Goal: Transaction & Acquisition: Subscribe to service/newsletter

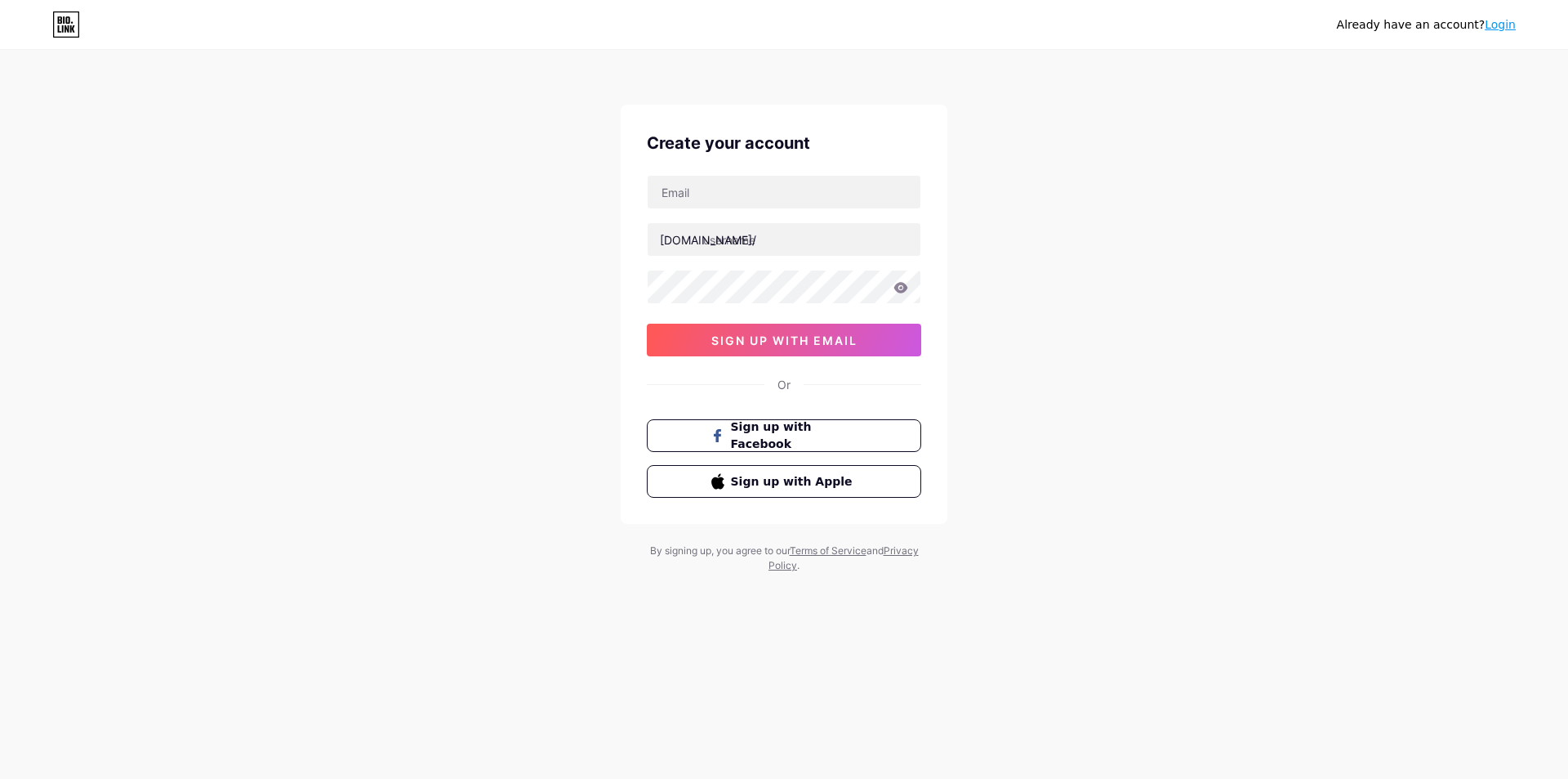
type input "[EMAIL_ADDRESS][DOMAIN_NAME]"
click at [729, 251] on input "text" at bounding box center [784, 239] width 273 height 33
type input "jualakunmedsos"
click at [694, 201] on input "[EMAIL_ADDRESS][DOMAIN_NAME]" at bounding box center [784, 191] width 273 height 33
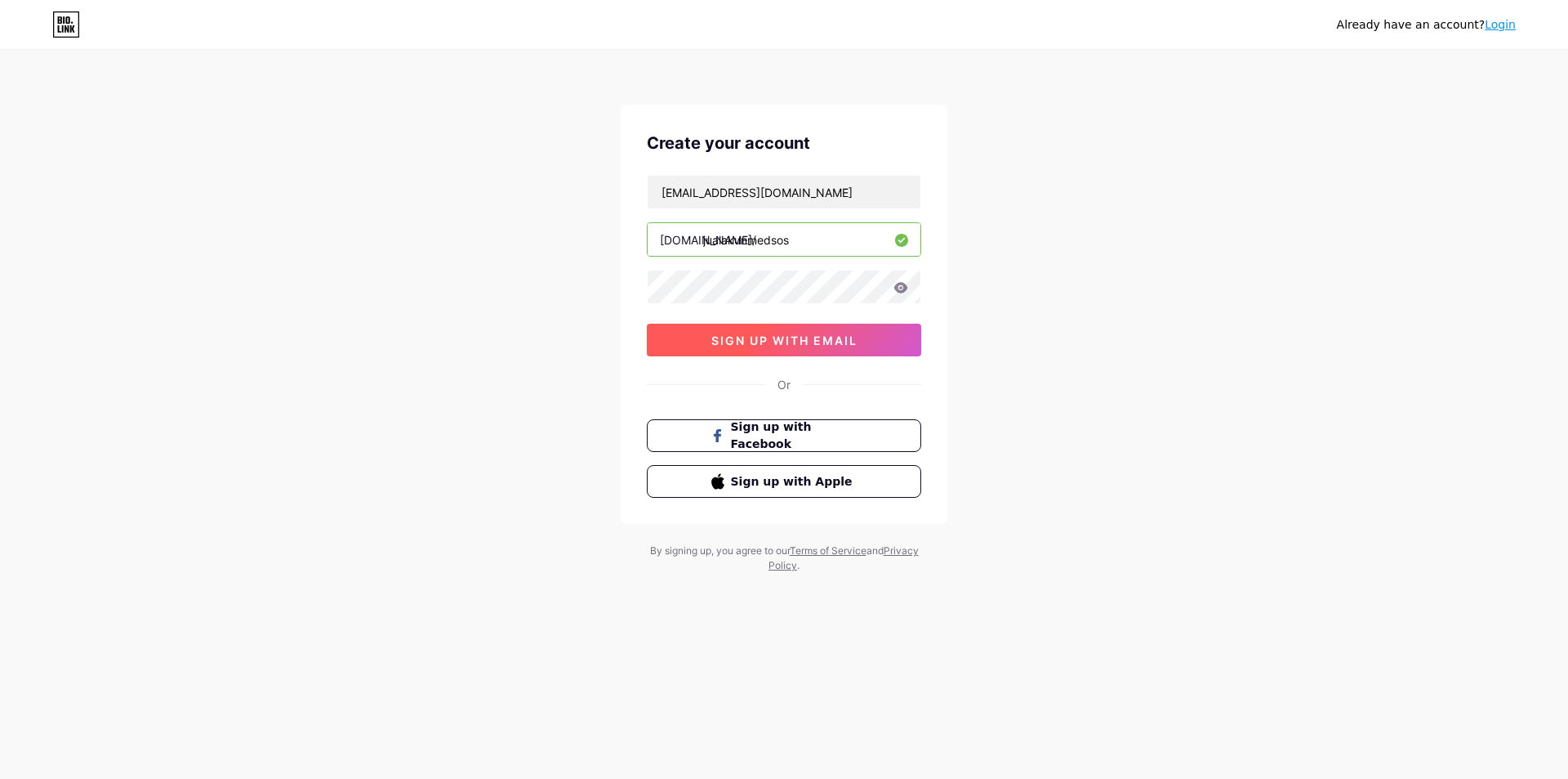
click at [765, 351] on button "sign up with email" at bounding box center [784, 340] width 274 height 33
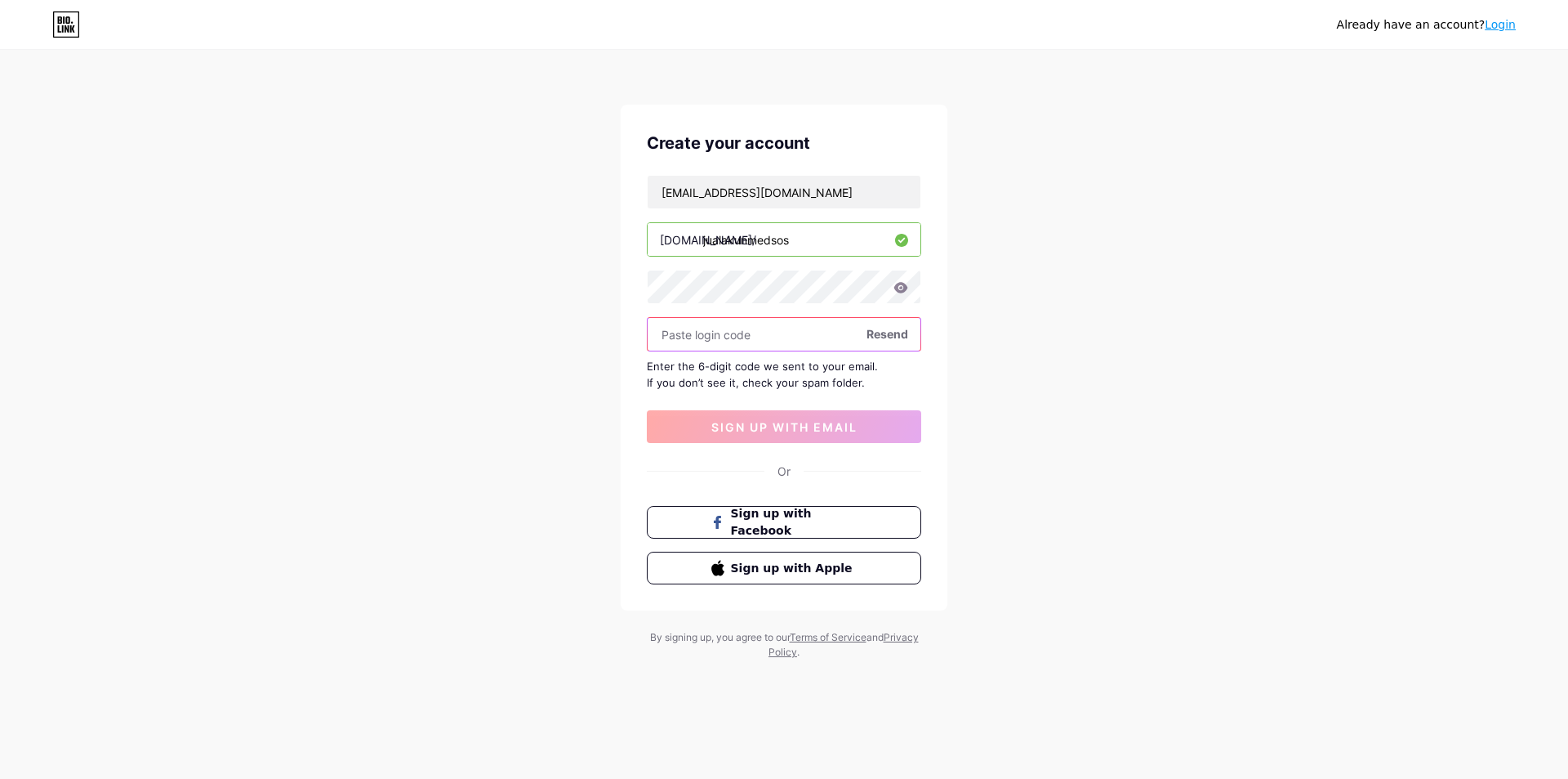
paste input "876608"
type input "876608"
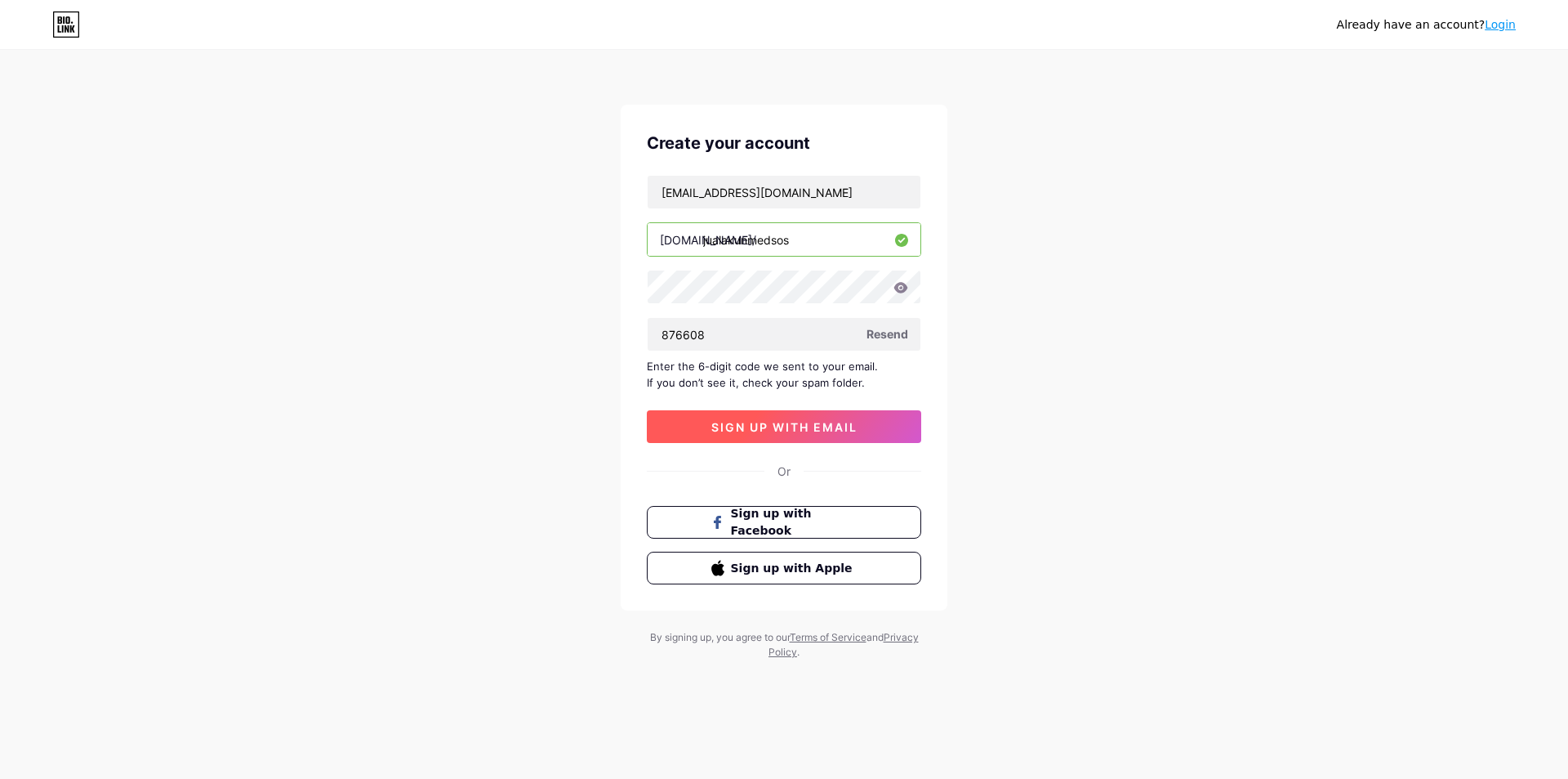
click at [795, 419] on button "sign up with email" at bounding box center [784, 426] width 274 height 33
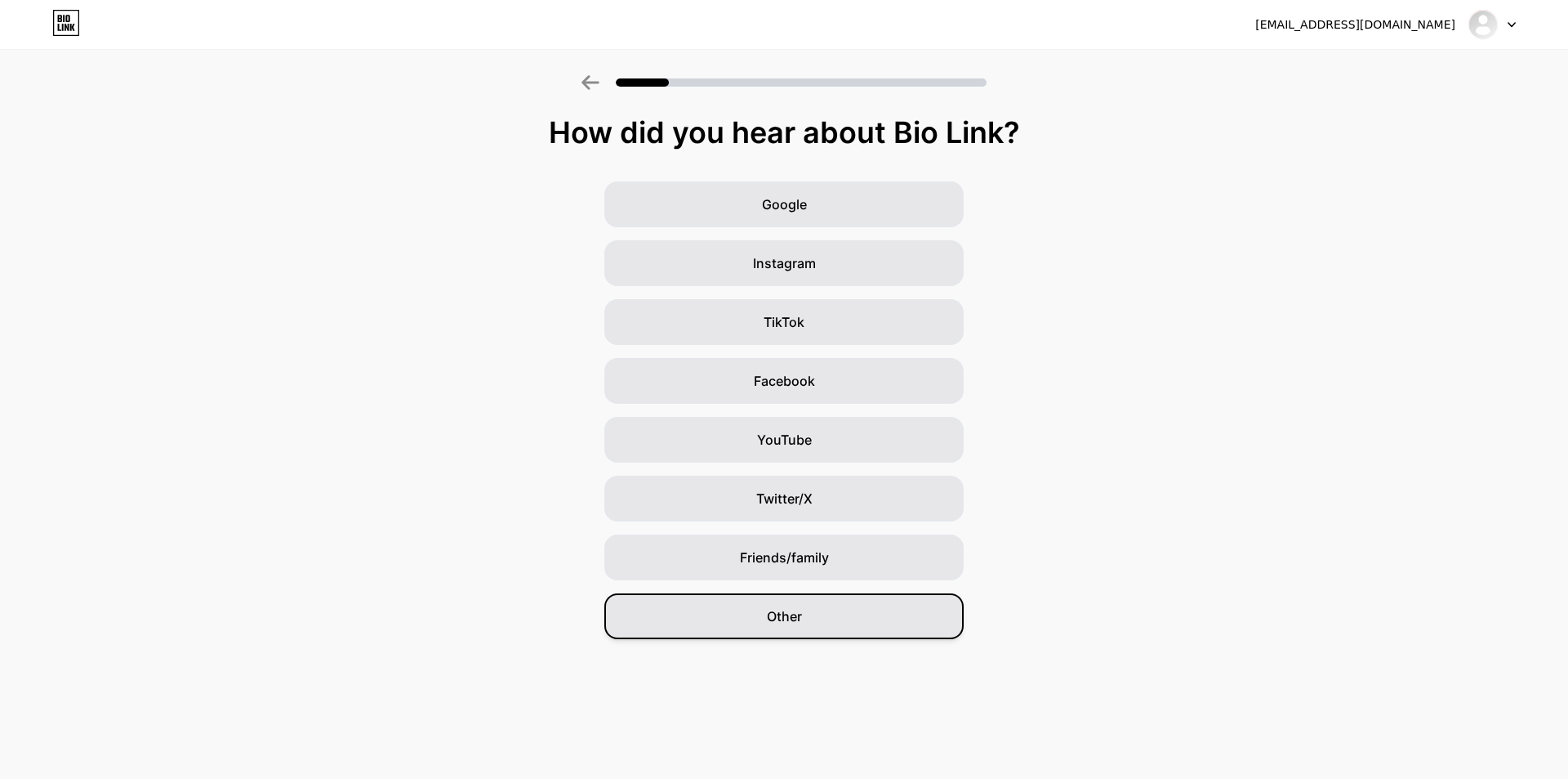
click at [839, 630] on div "Other" at bounding box center [784, 616] width 359 height 46
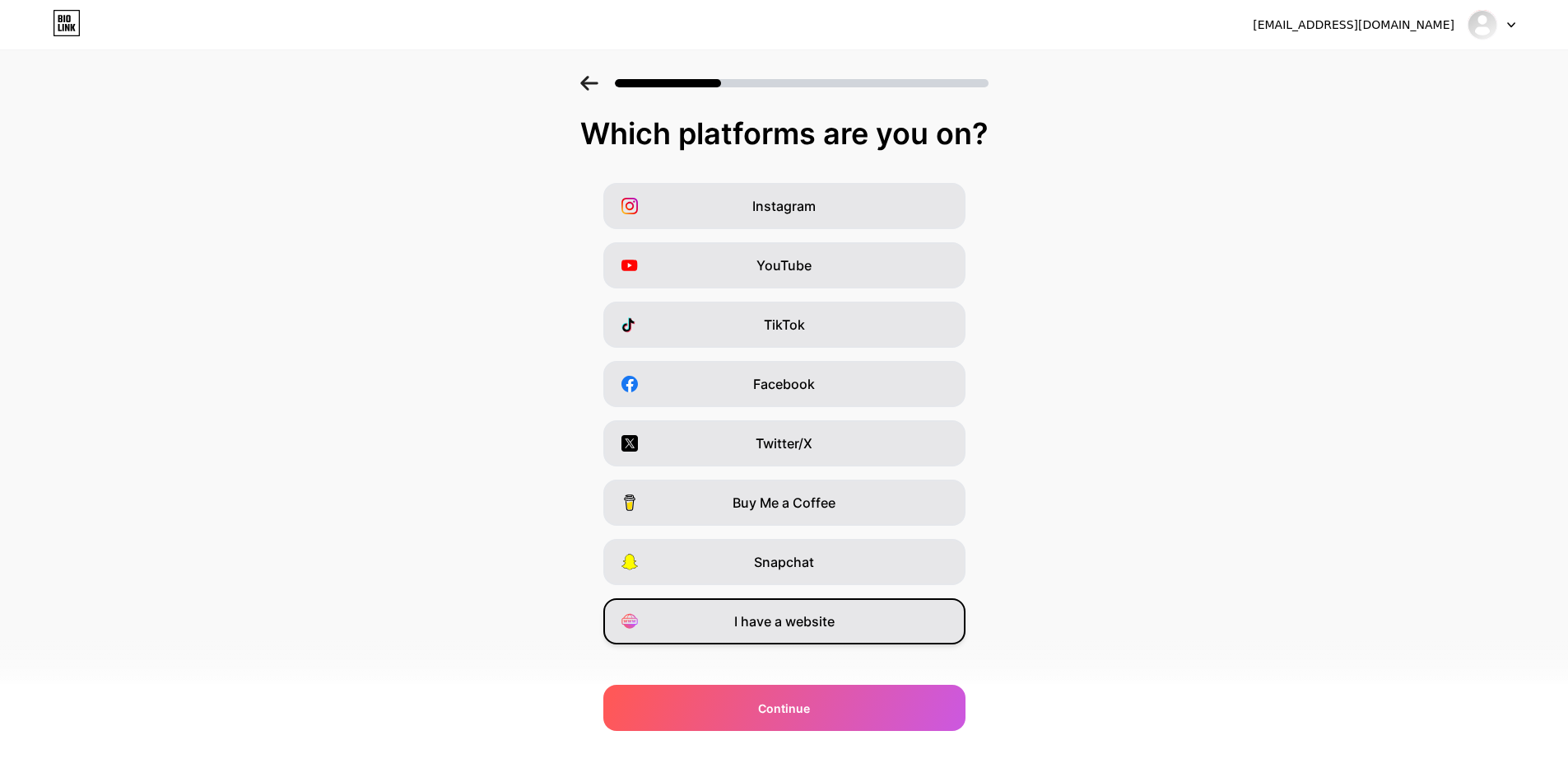
click at [845, 624] on div "I have a website" at bounding box center [784, 621] width 362 height 46
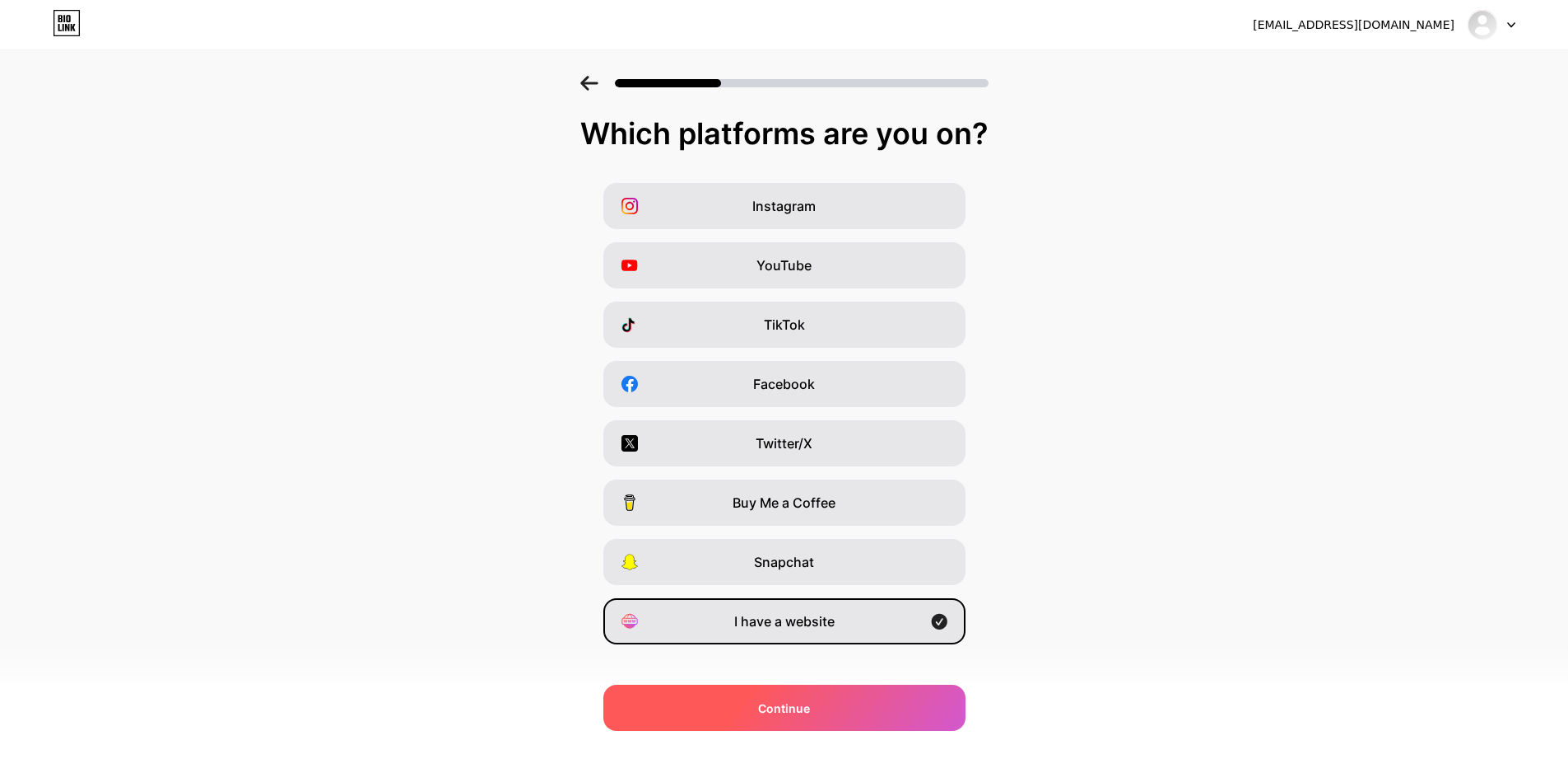
click at [807, 724] on div "Continue" at bounding box center [784, 707] width 362 height 46
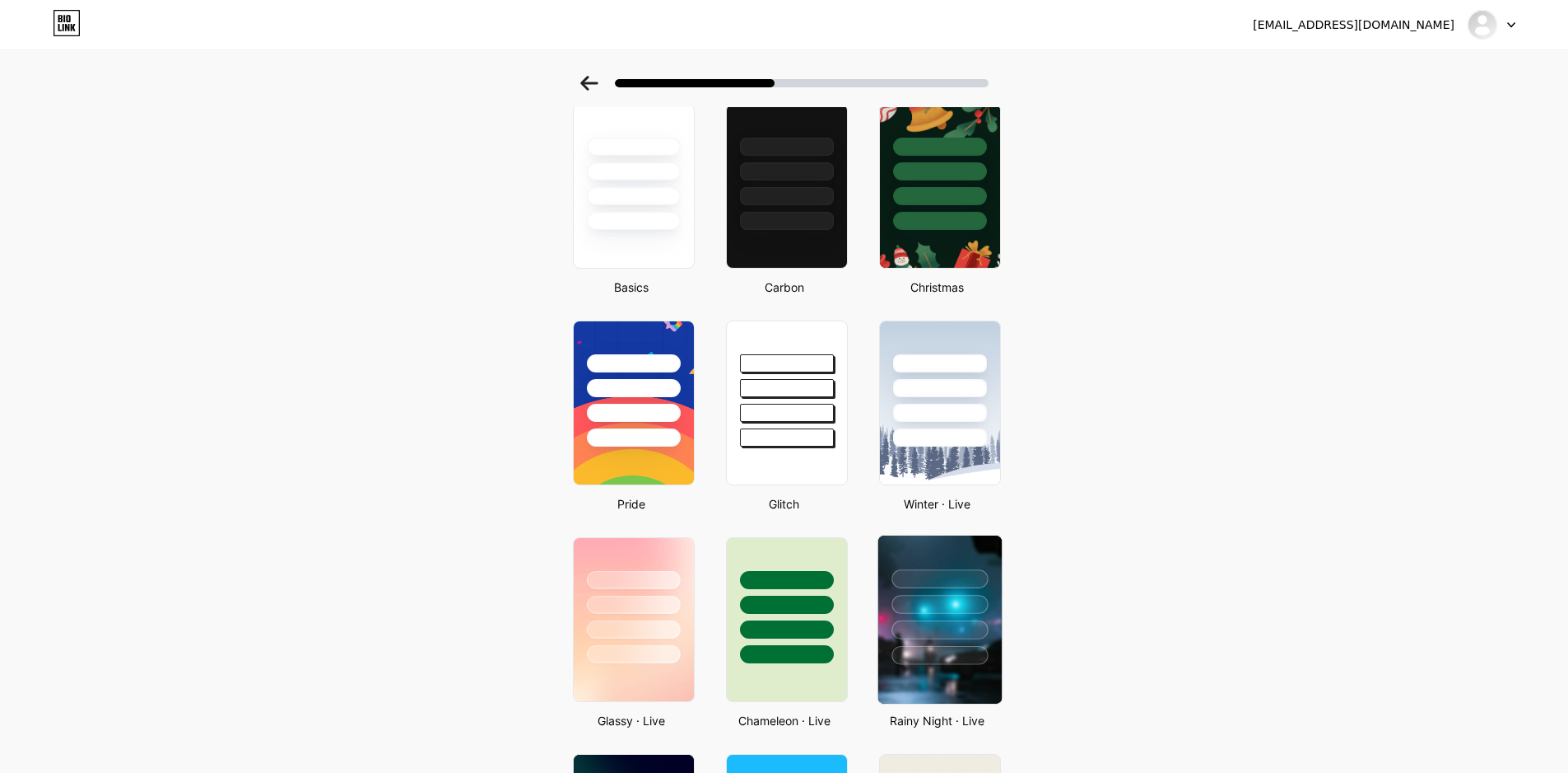
scroll to position [165, 0]
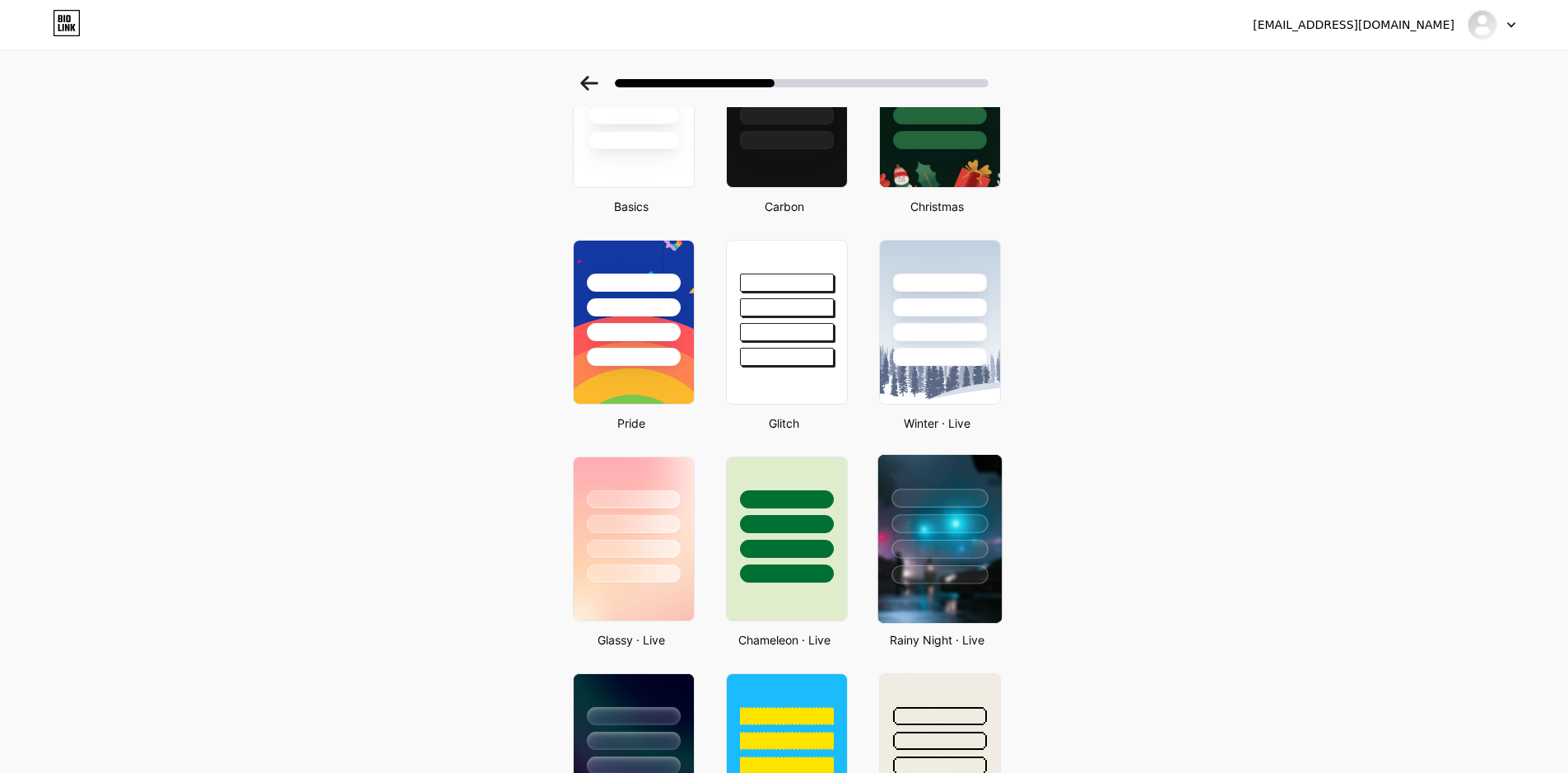
click at [967, 577] on div at bounding box center [940, 574] width 96 height 19
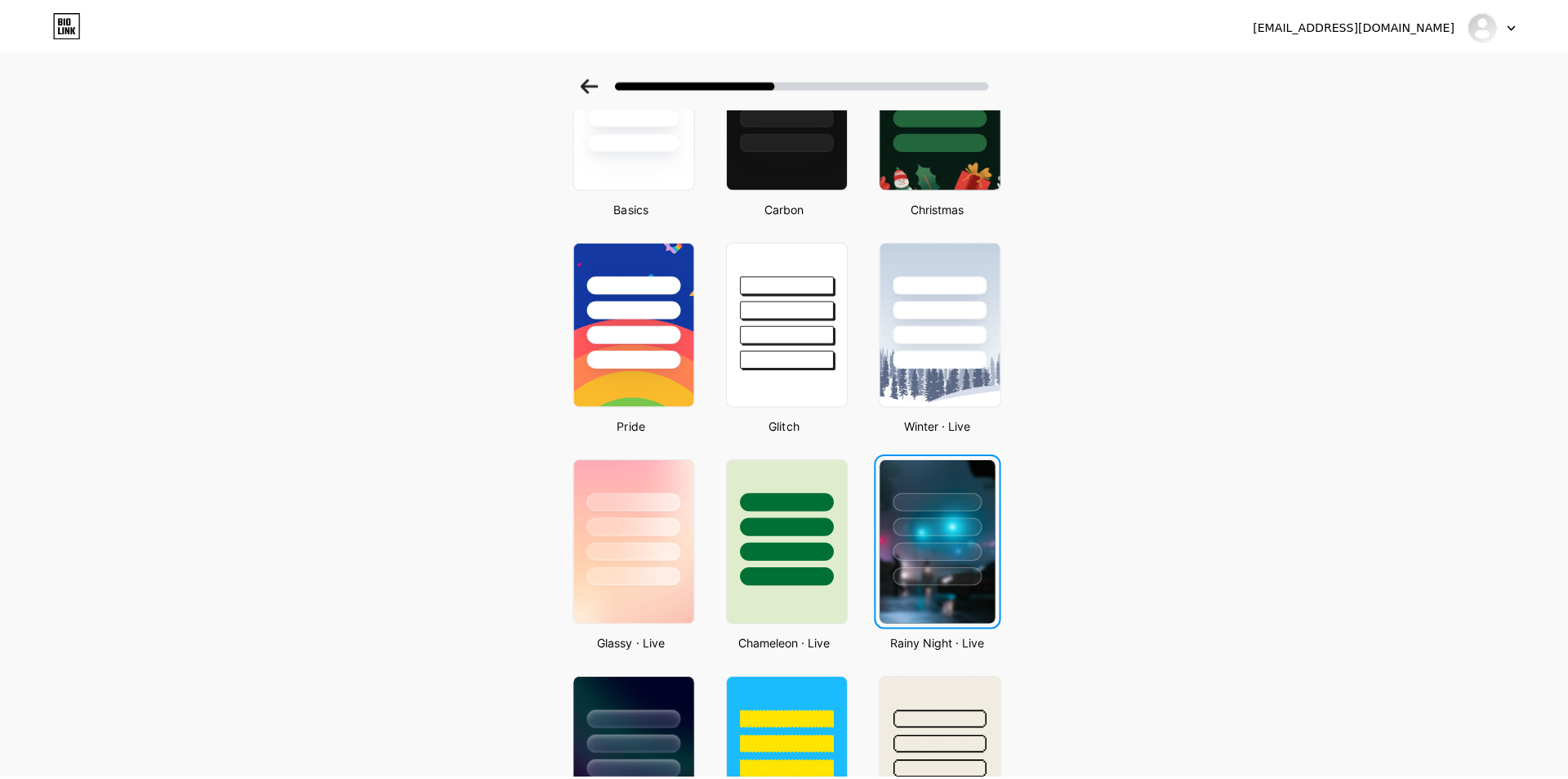
scroll to position [0, 0]
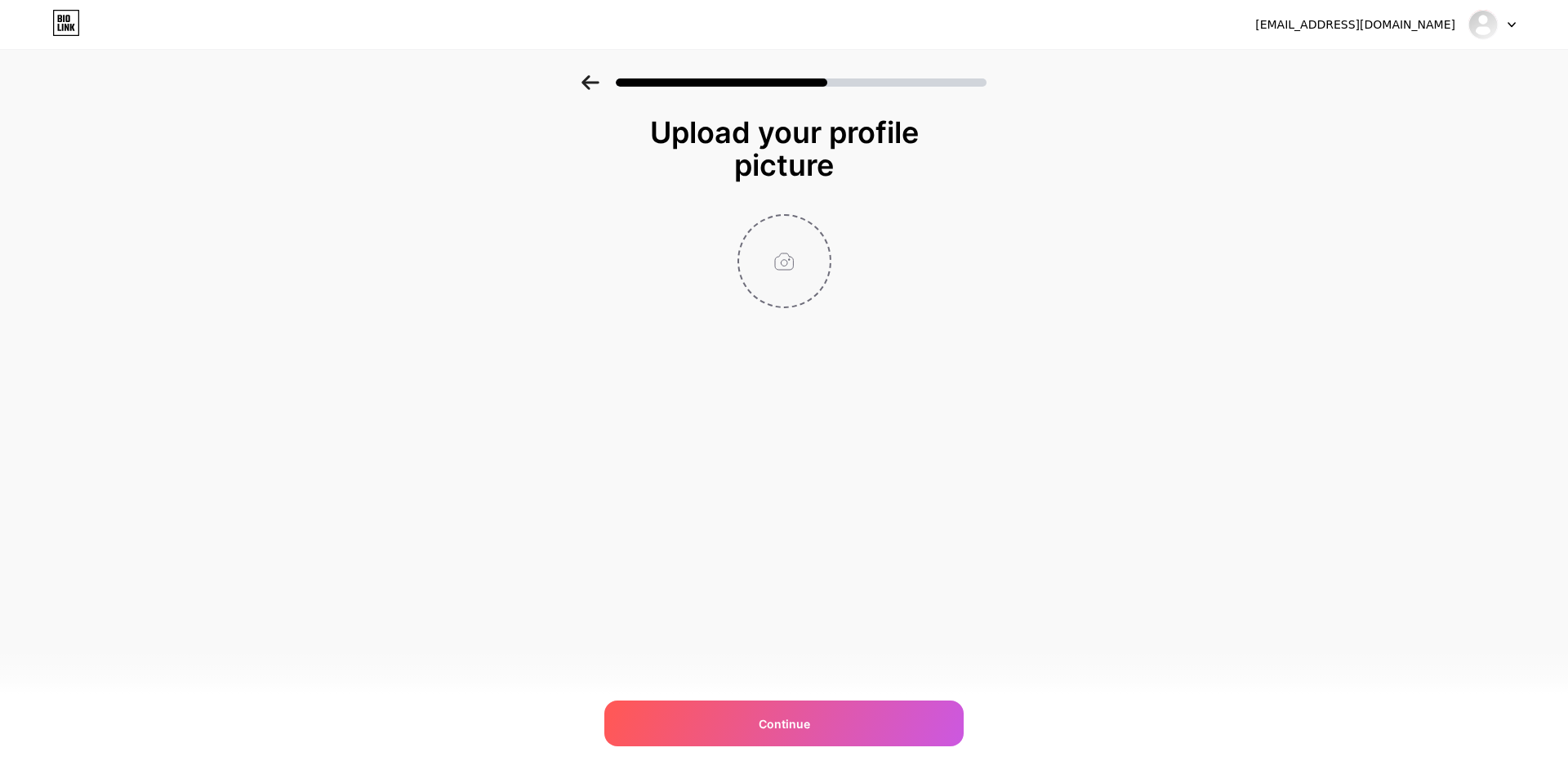
click at [768, 246] on input "file" at bounding box center [784, 261] width 91 height 91
type input "C:\fakepath\JUALAKUNMEDSOS.jpg"
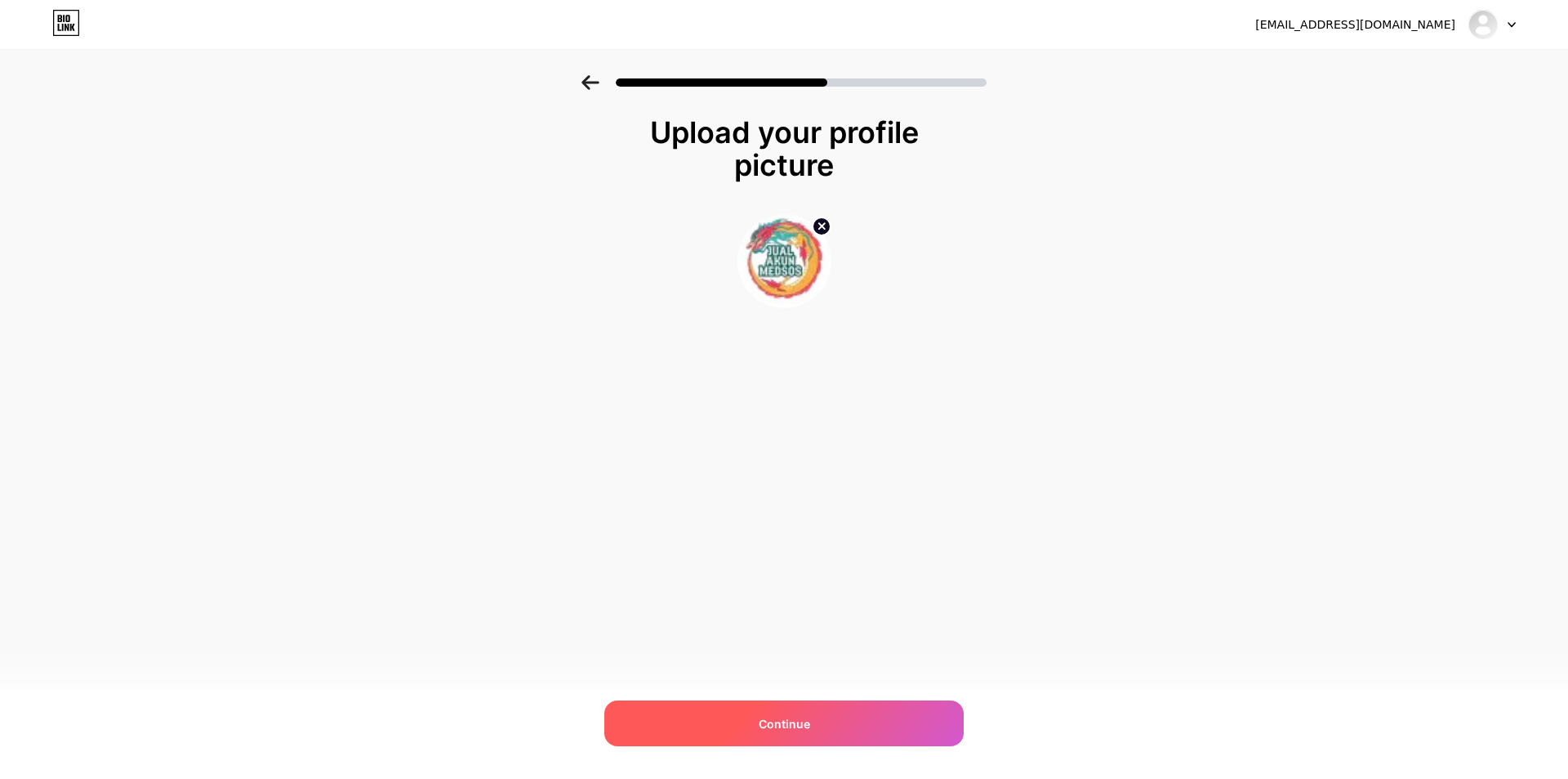
click at [903, 725] on div "Continue" at bounding box center [784, 723] width 359 height 46
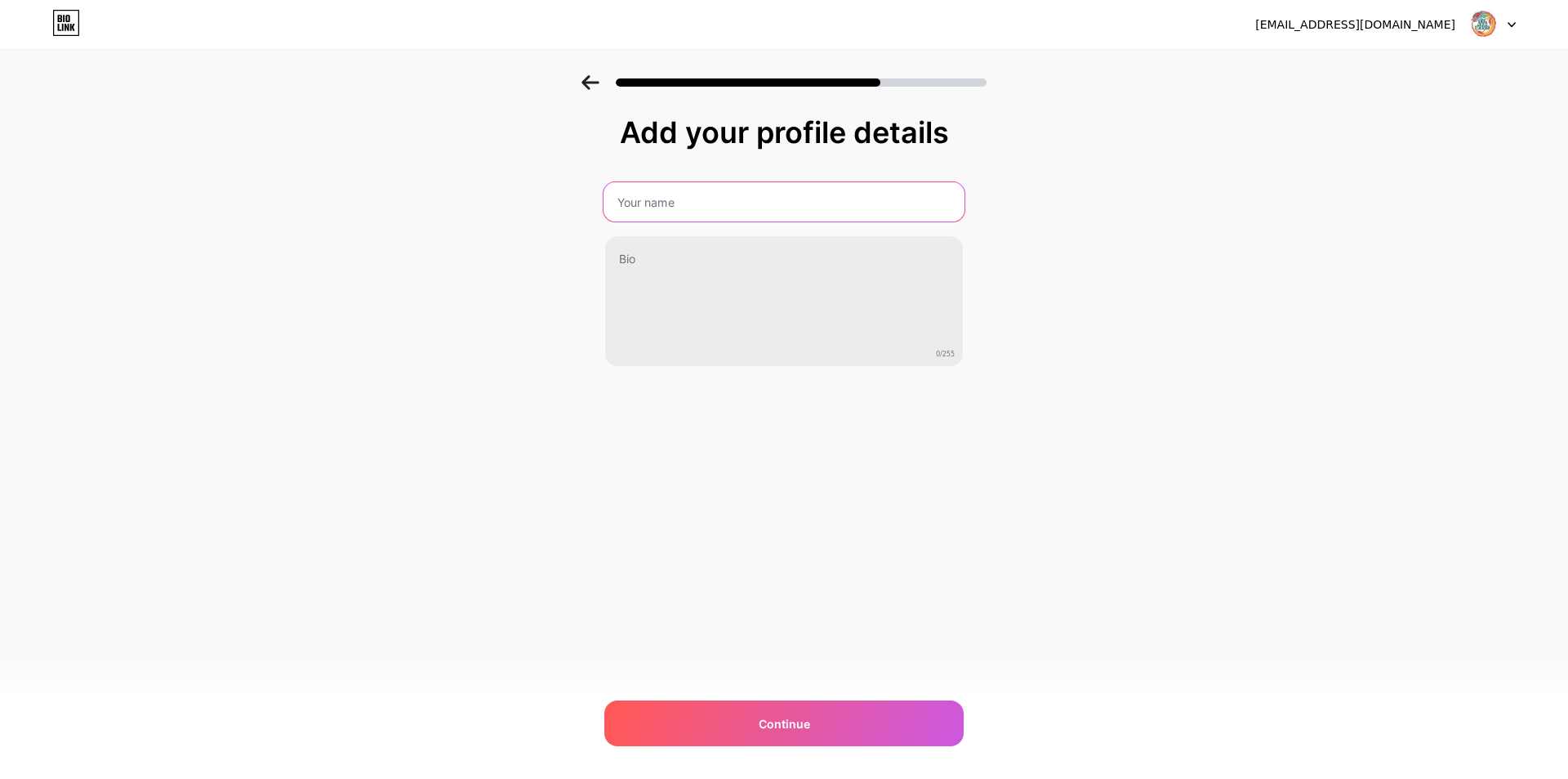
click at [676, 183] on input "text" at bounding box center [784, 202] width 361 height 39
type input "JUAL AKUN MEDSOS"
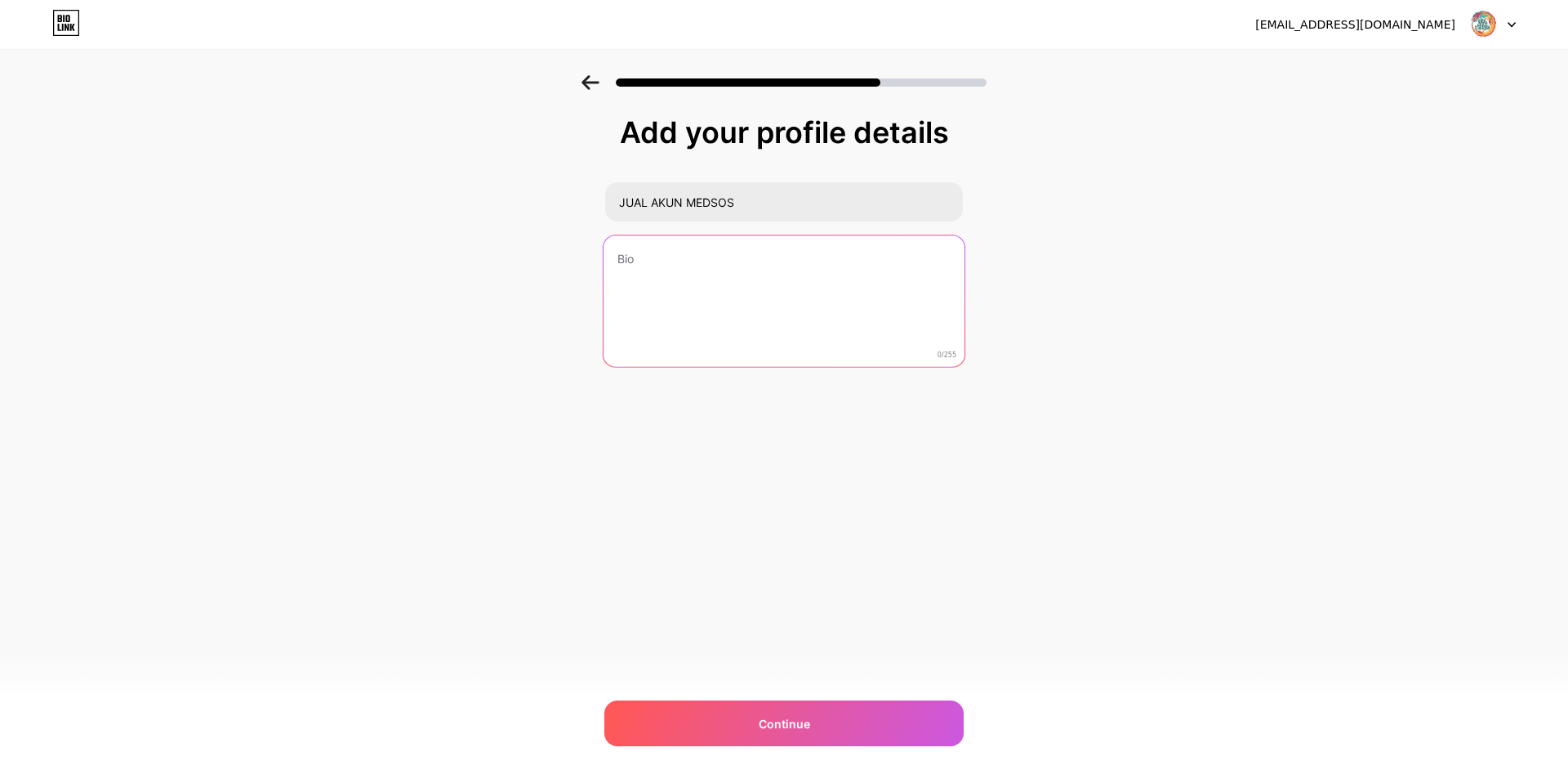
click at [707, 266] on textarea at bounding box center [784, 302] width 361 height 133
paste textarea "Jual Akun Medsos dapat dilakukan dengan tujuan mengalihkan kepemilikan, biasany…"
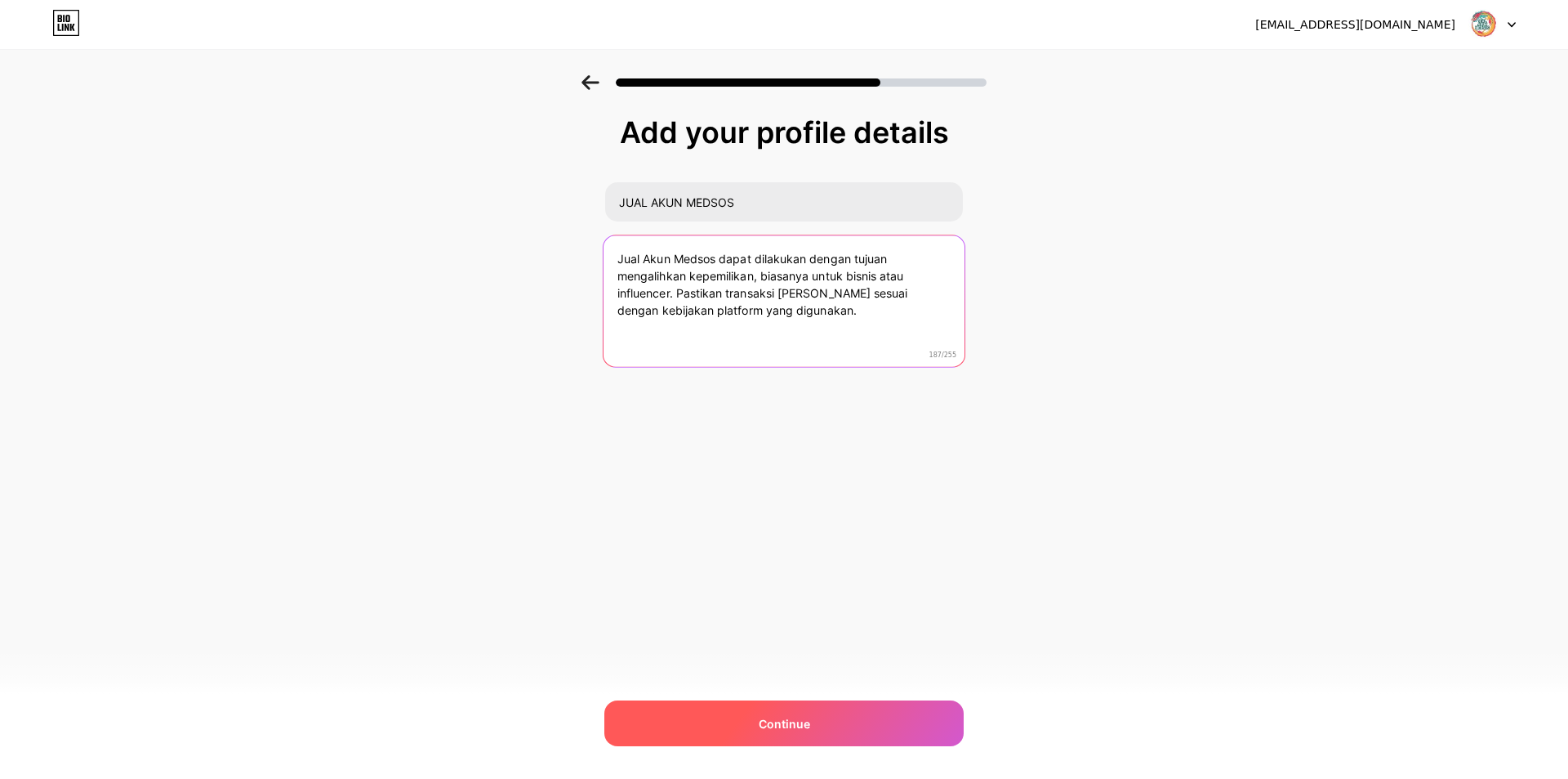
type textarea "Jual Akun Medsos dapat dilakukan dengan tujuan mengalihkan kepemilikan, biasany…"
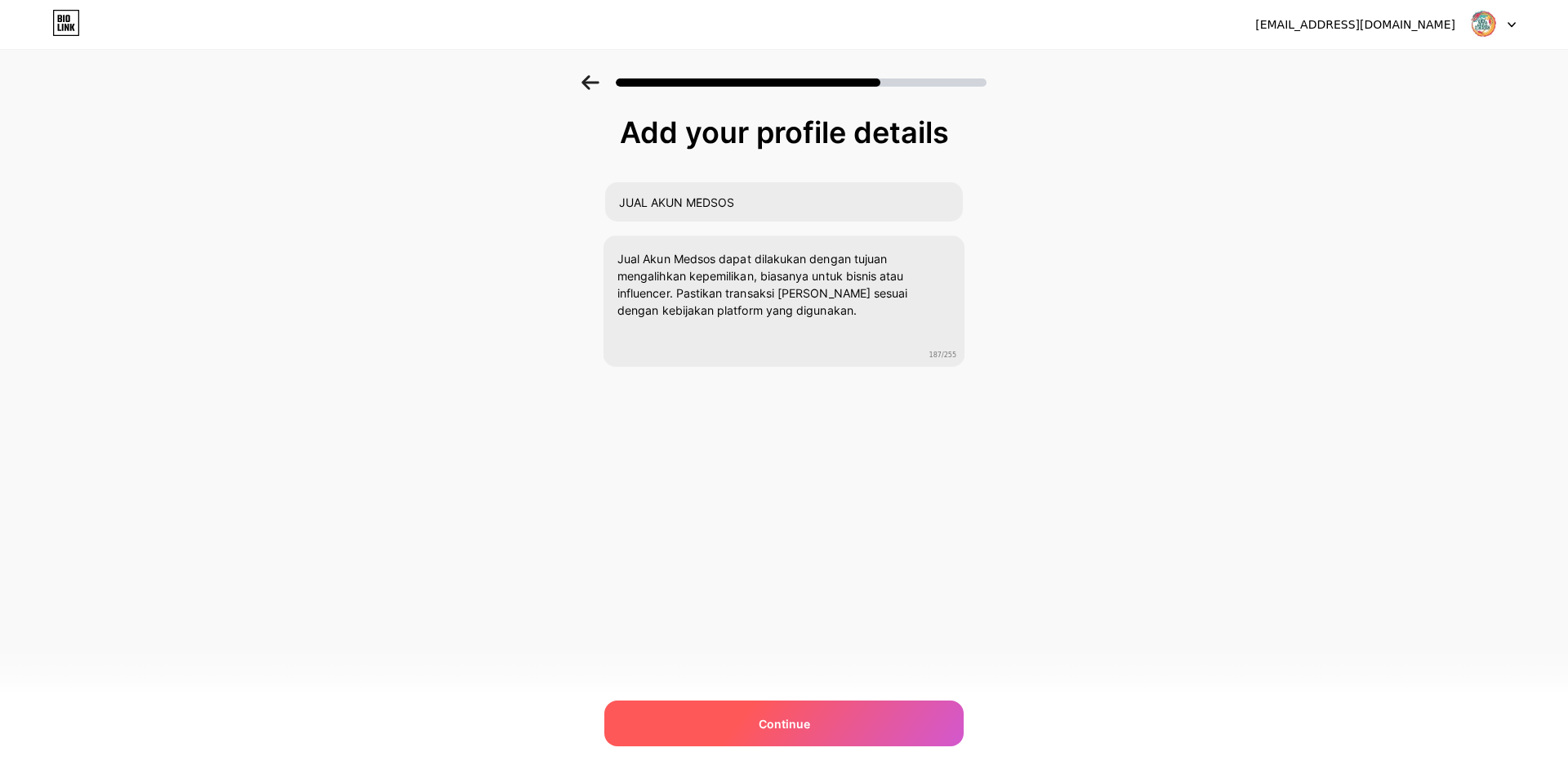
click at [864, 732] on div "Continue" at bounding box center [784, 723] width 359 height 46
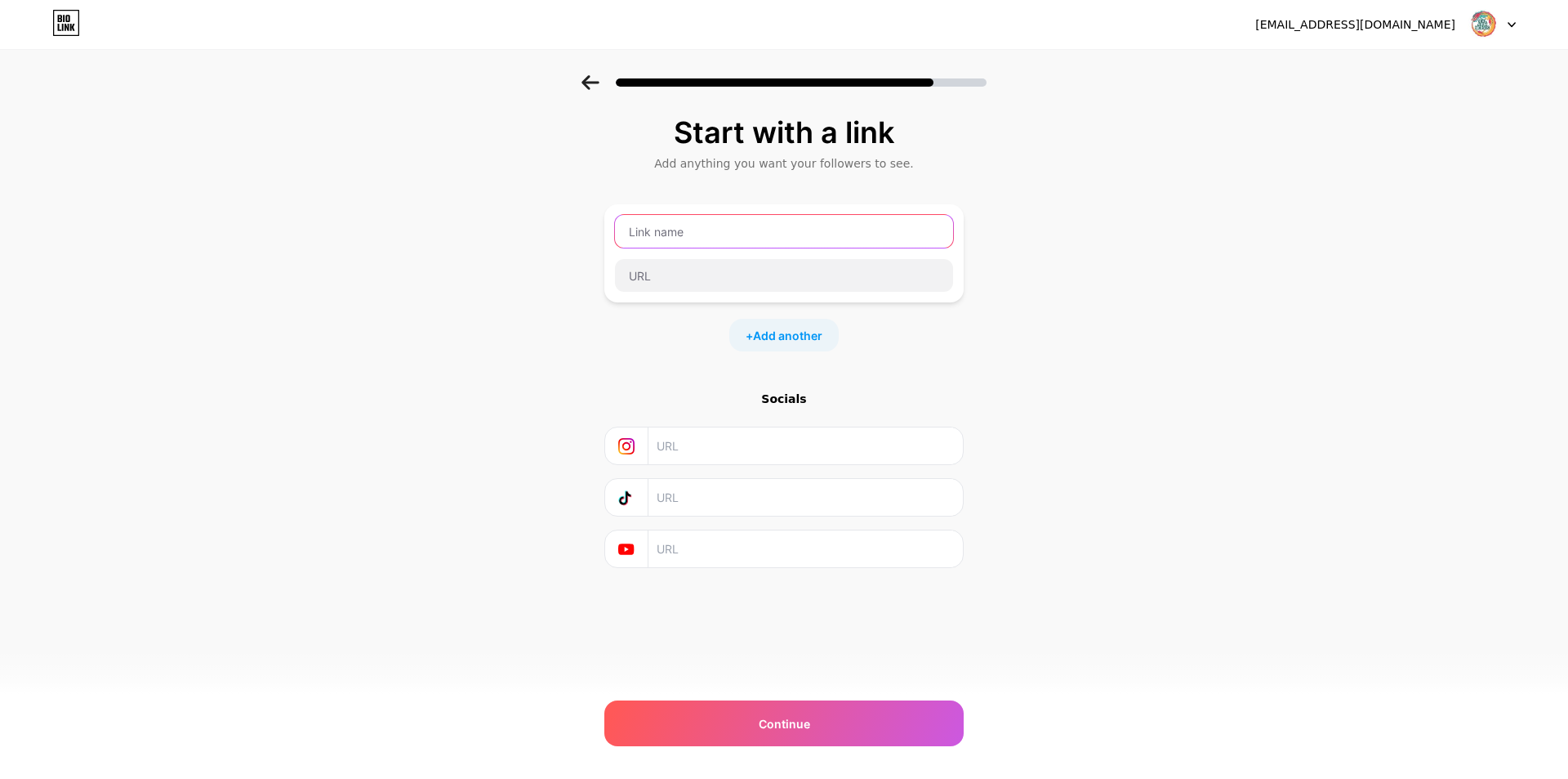
click at [691, 221] on input "text" at bounding box center [784, 231] width 338 height 33
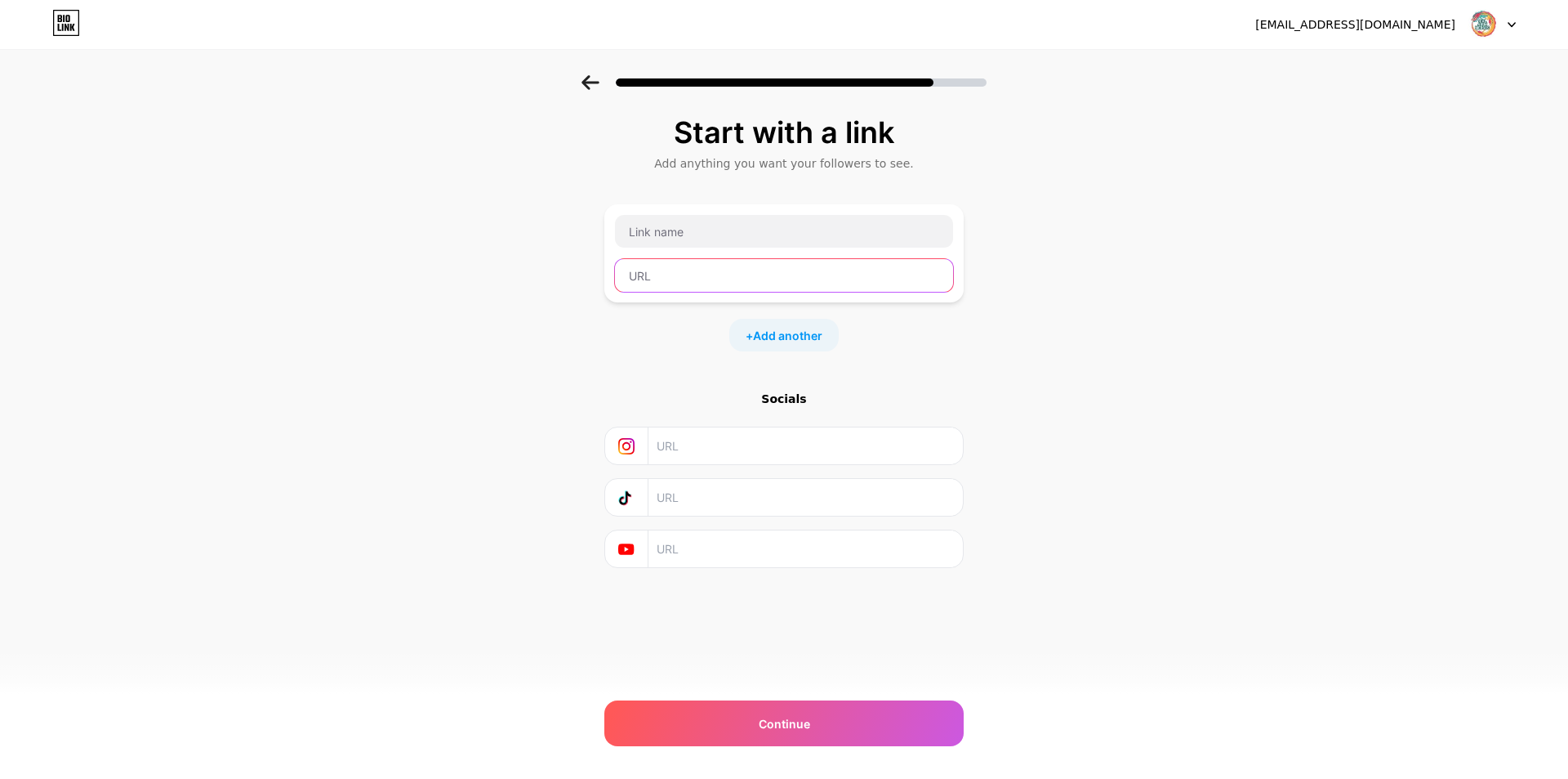
click at [678, 273] on input "text" at bounding box center [784, 275] width 338 height 33
paste input "https://heylink.me/jualakunmedsos.web.id"
type input "https://heylink.me/jualakunmedsos.web.id"
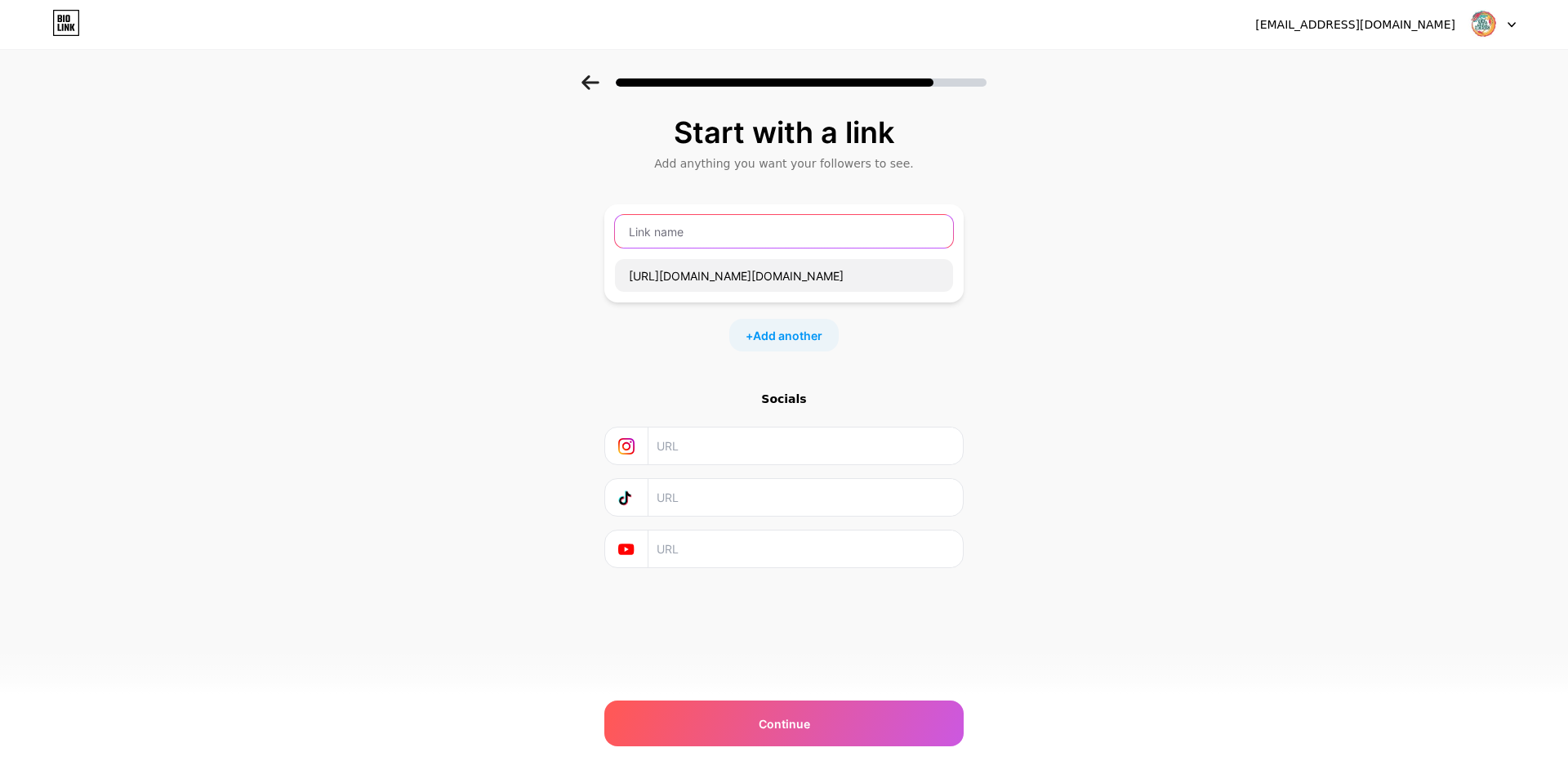
click at [708, 230] on input "text" at bounding box center [784, 231] width 338 height 33
type input "j"
type input "U"
type input "JUAL AKUN MEDSOS"
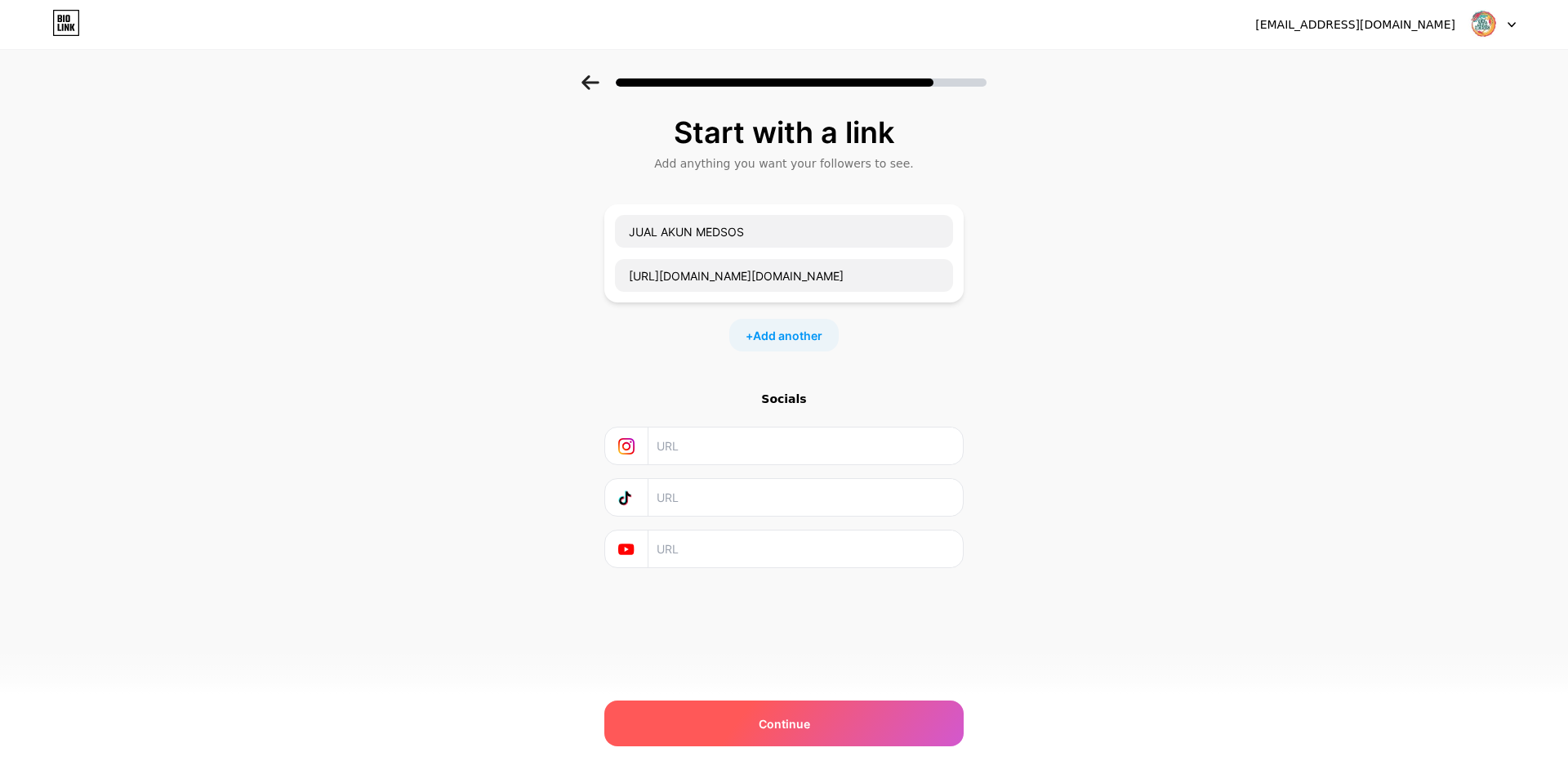
click at [806, 734] on div "Continue" at bounding box center [784, 723] width 359 height 46
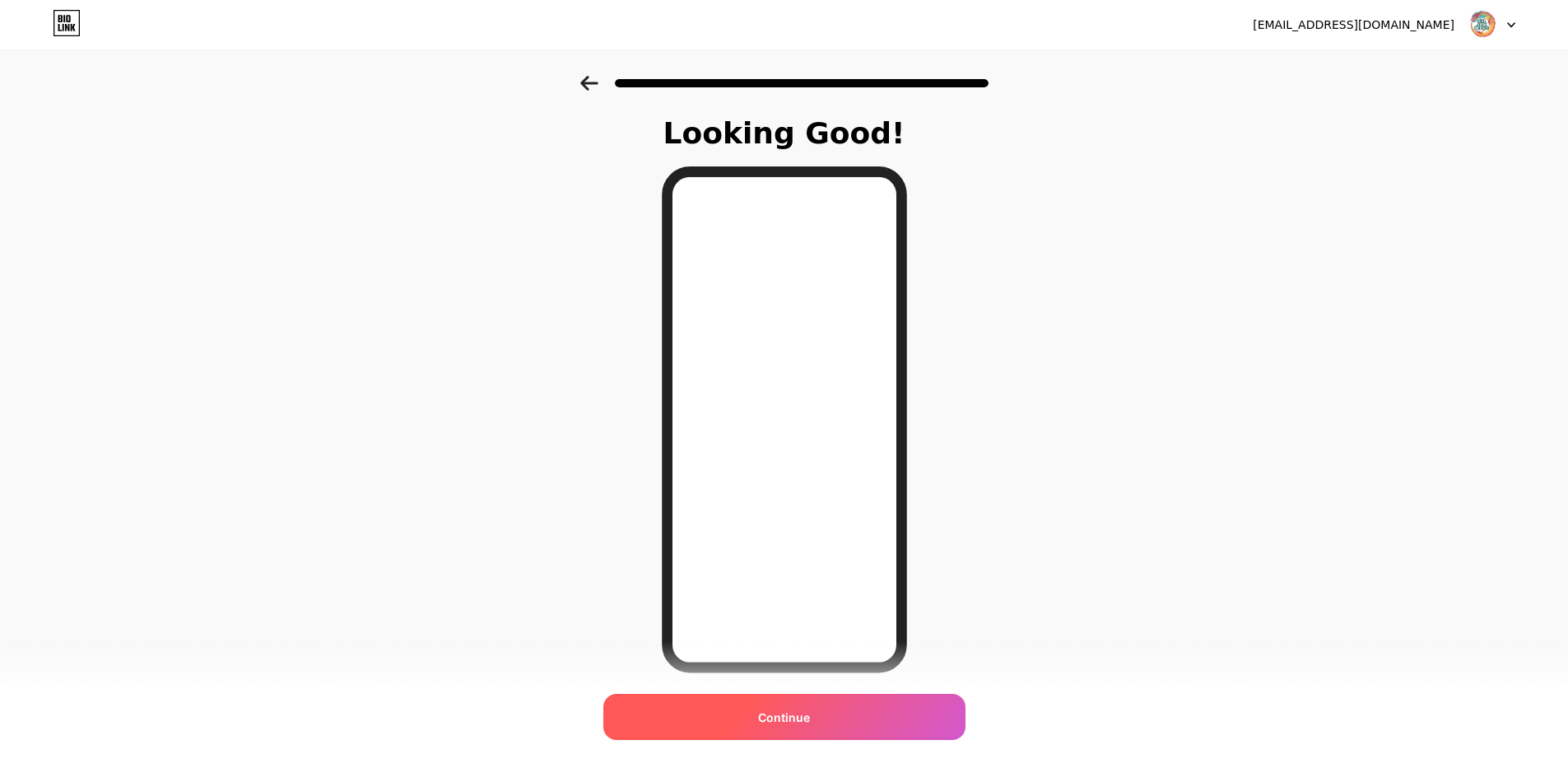
click at [863, 722] on div "Continue" at bounding box center [784, 716] width 362 height 46
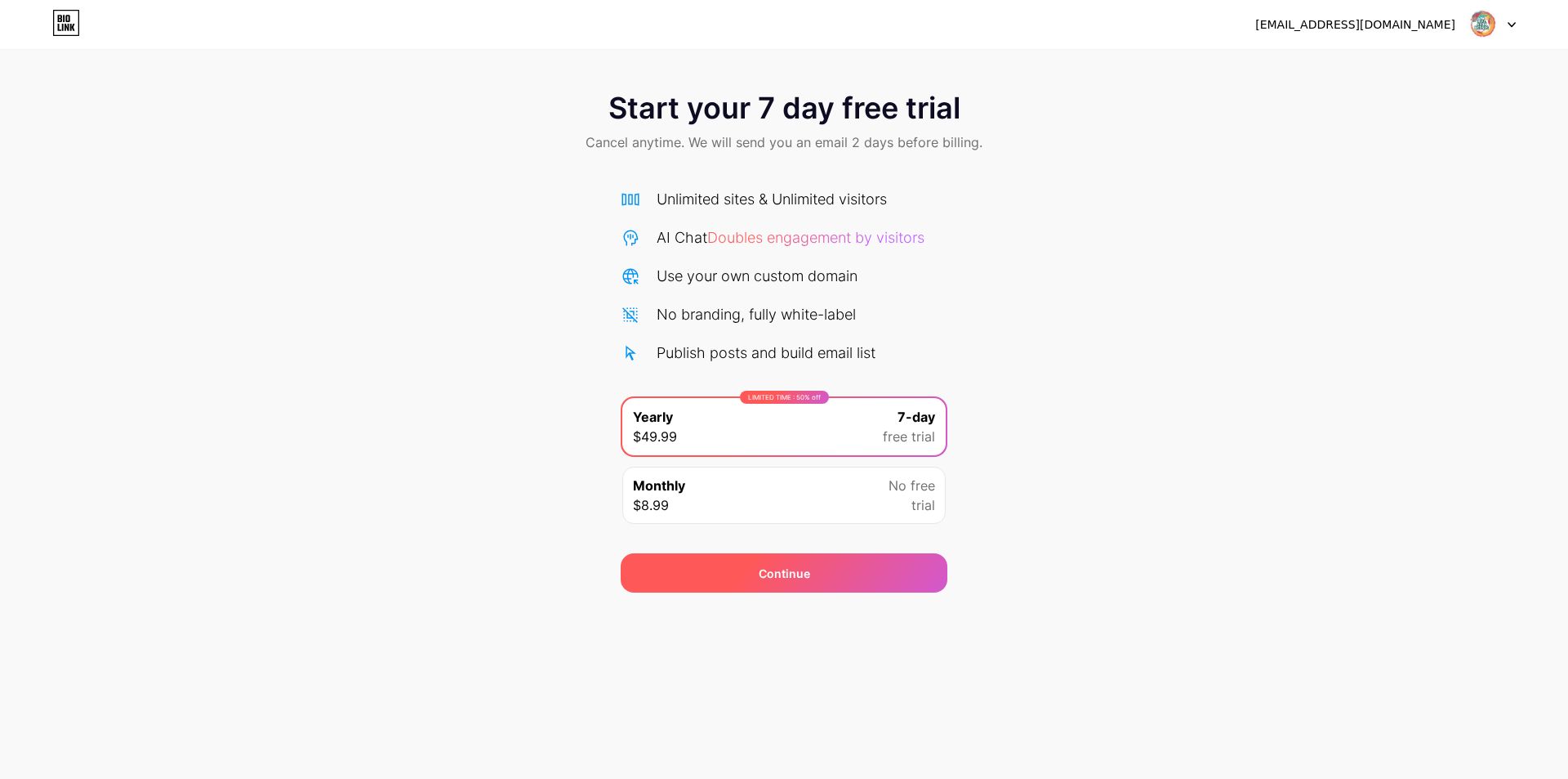
click at [909, 577] on div "Continue" at bounding box center [784, 573] width 327 height 39
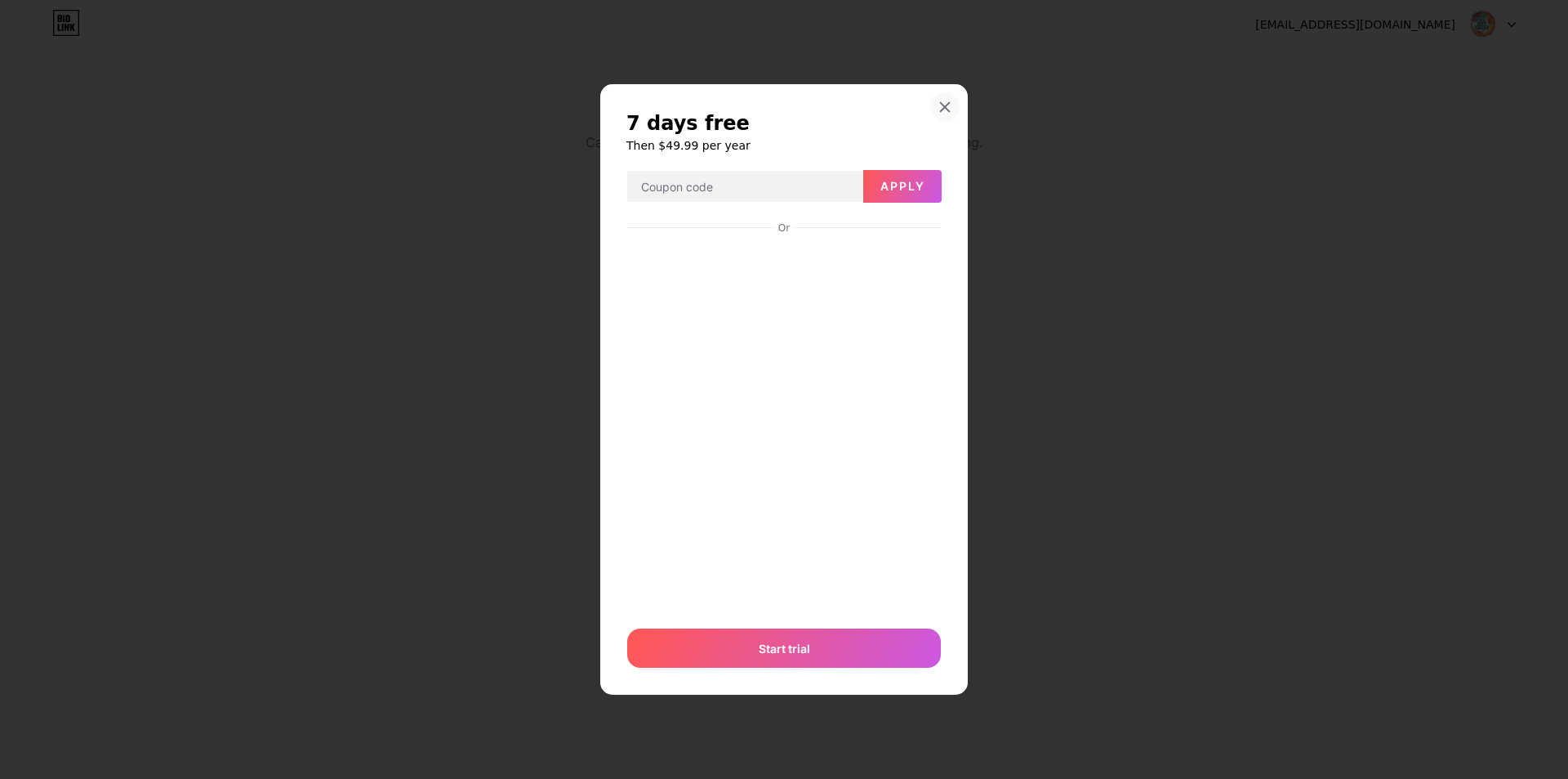
click at [957, 106] on div at bounding box center [945, 106] width 29 height 29
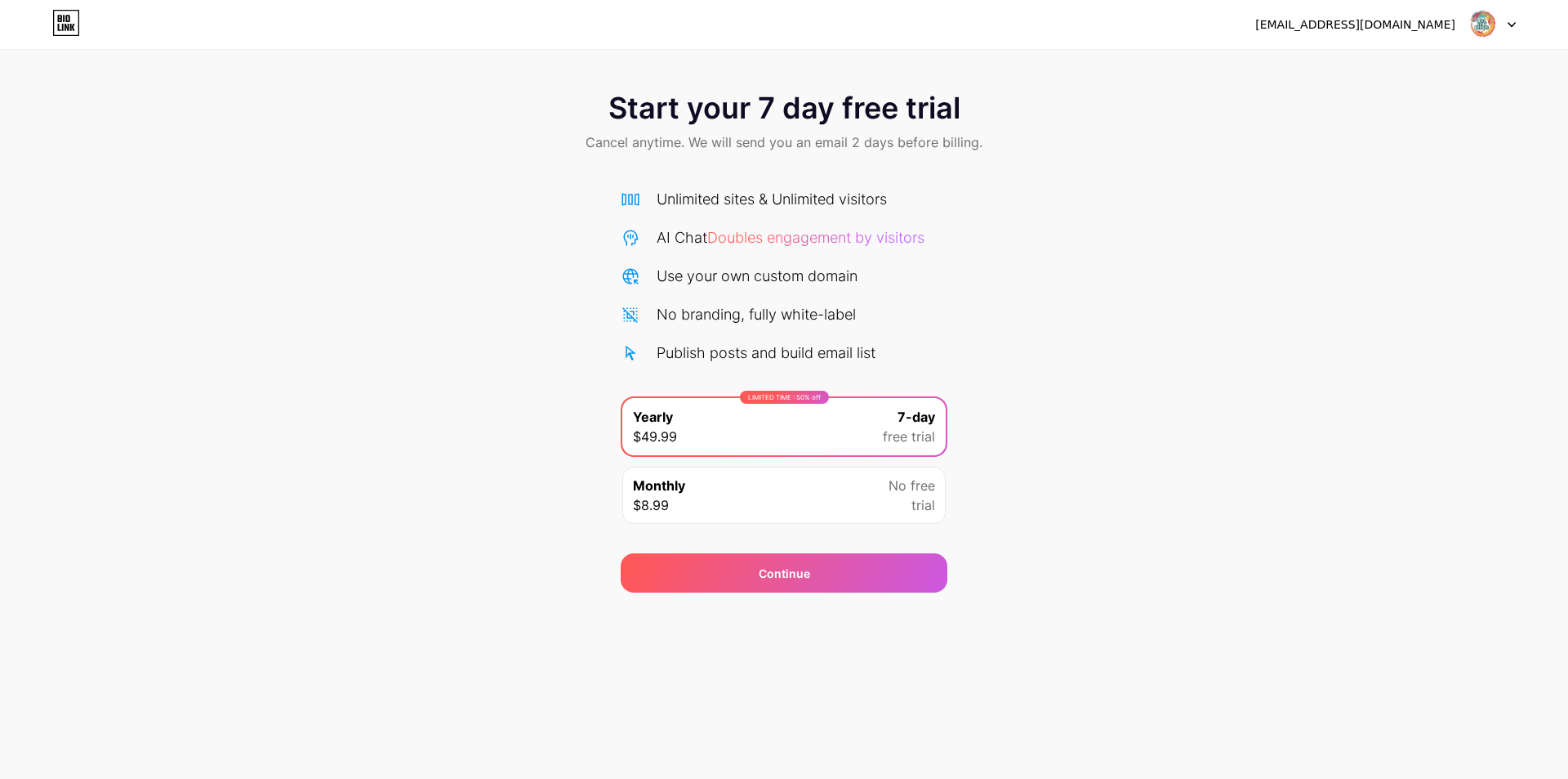
click at [1385, 17] on div "[EMAIL_ADDRESS][DOMAIN_NAME]" at bounding box center [1355, 24] width 200 height 17
click at [1504, 25] on div at bounding box center [1492, 23] width 47 height 29
click at [981, 212] on div "Start your 7 day free trial Cancel anytime. We will send you an email 2 days be…" at bounding box center [784, 333] width 1568 height 517
click at [815, 128] on div "Start your 7 day free trial Cancel anytime. We will send you an email 2 days be…" at bounding box center [784, 123] width 1568 height 97
click at [1037, 214] on div "Start your 7 day free trial Cancel anytime. We will send you an email 2 days be…" at bounding box center [784, 333] width 1568 height 517
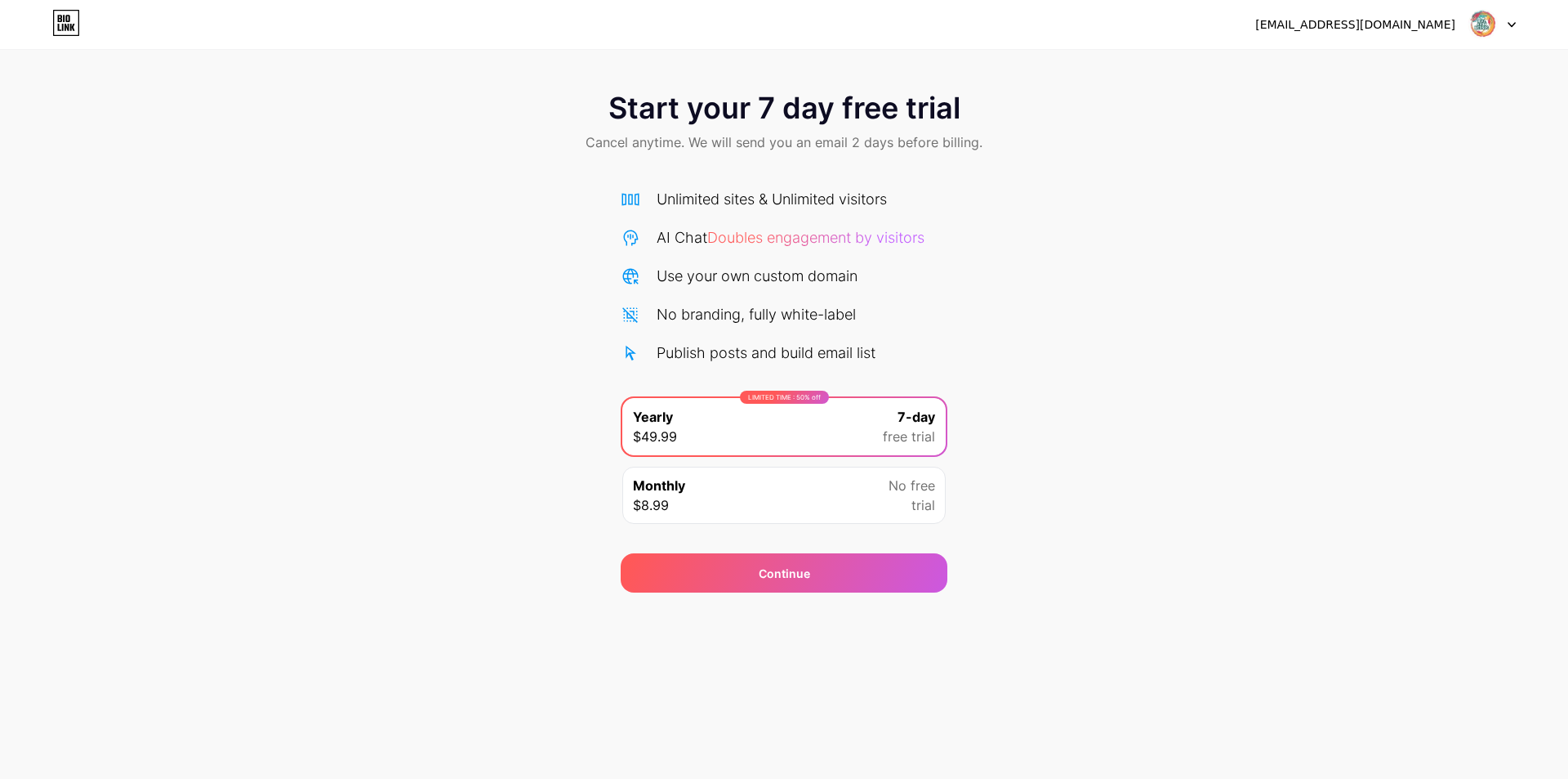
click at [1388, 7] on div "lestiminarti1@gmail.com Logout" at bounding box center [784, 24] width 1568 height 49
click at [1365, 26] on div "[EMAIL_ADDRESS][DOMAIN_NAME]" at bounding box center [1355, 24] width 200 height 17
click at [1485, 28] on img at bounding box center [1483, 24] width 31 height 31
click at [1421, 27] on div "[EMAIL_ADDRESS][DOMAIN_NAME]" at bounding box center [1355, 24] width 200 height 17
click at [717, 583] on div "Continue" at bounding box center [784, 573] width 327 height 39
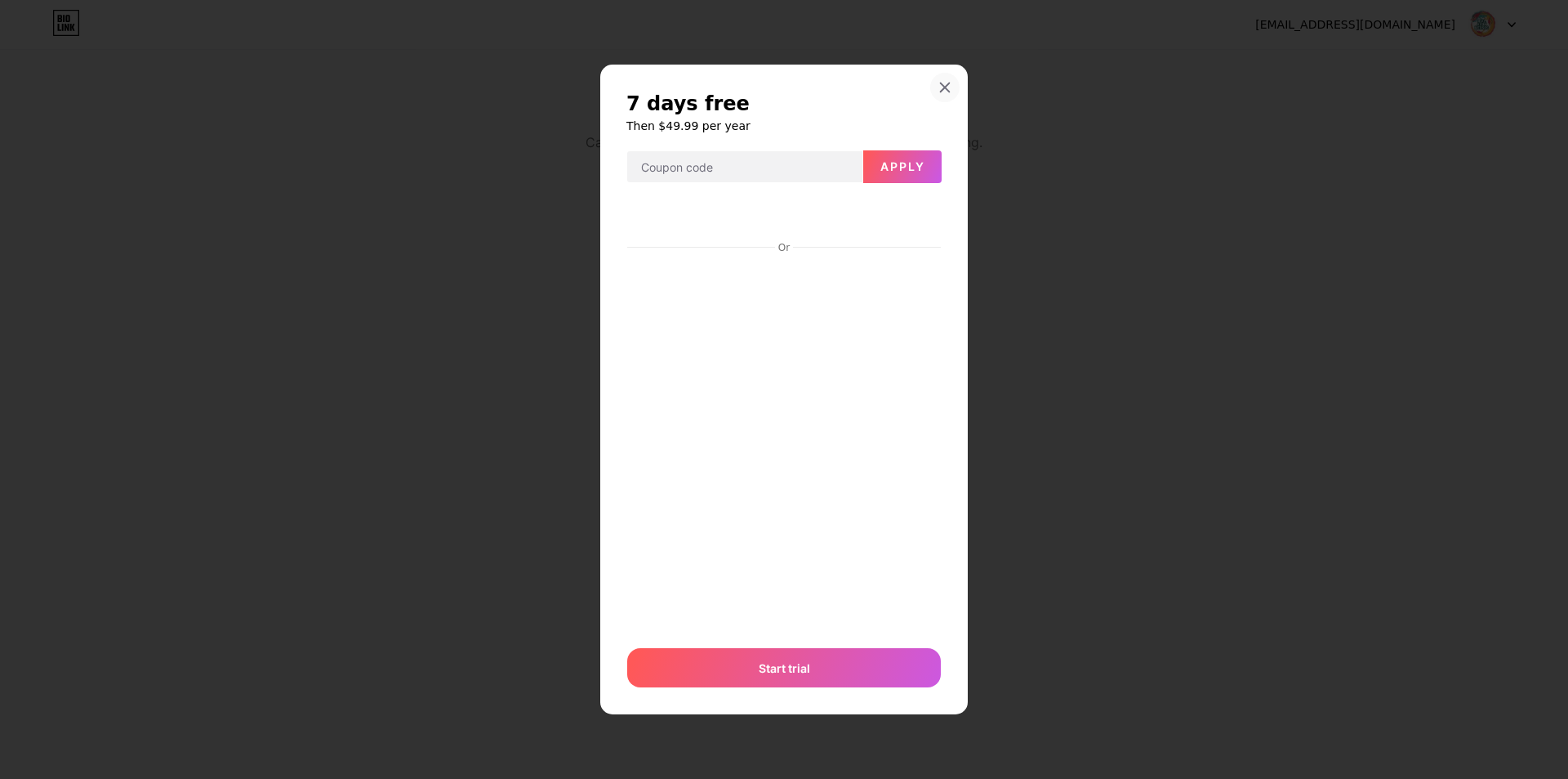
click at [951, 76] on div at bounding box center [945, 86] width 29 height 29
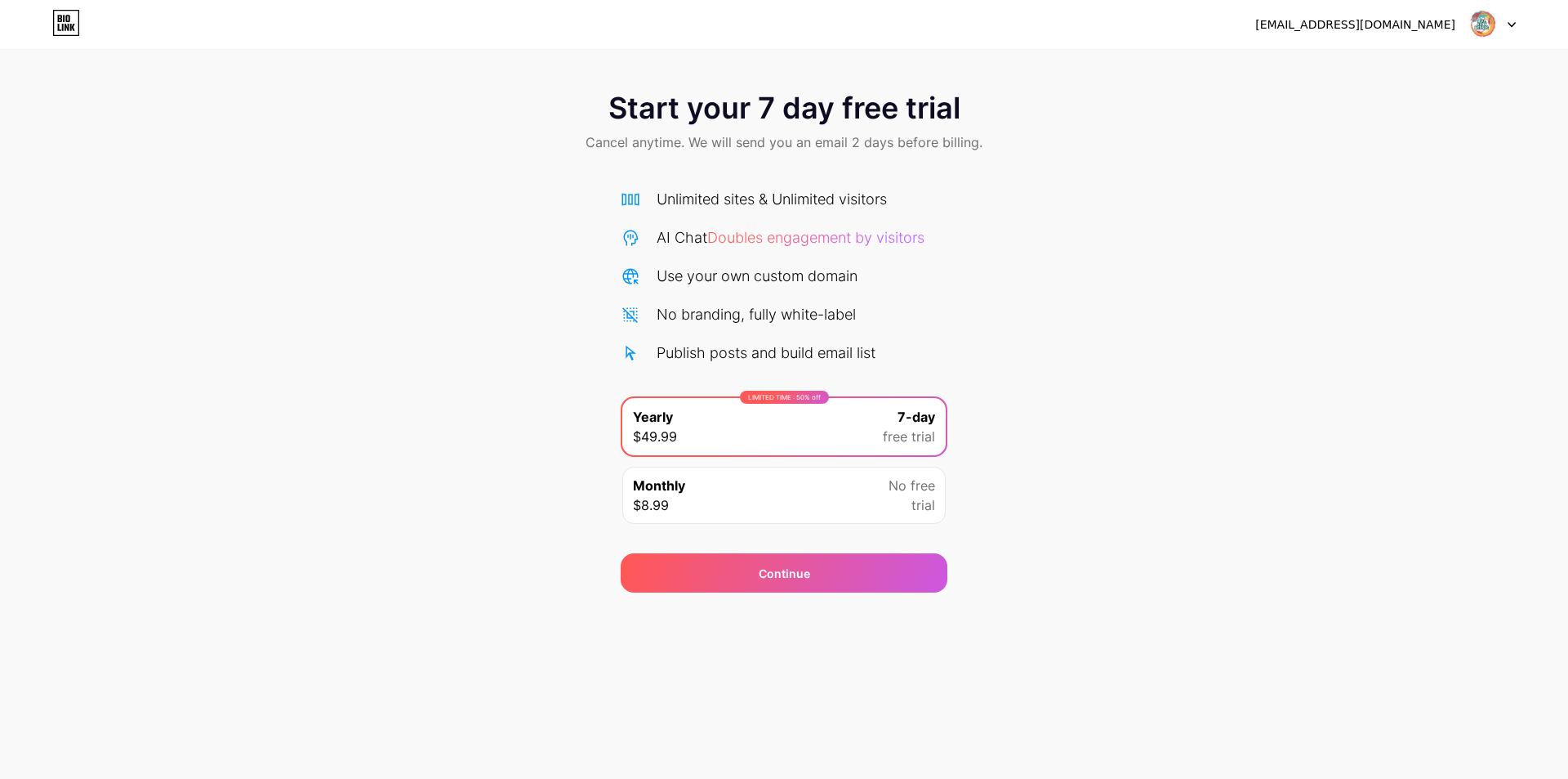
click at [873, 512] on div "Monthly $8.99 No free trial" at bounding box center [784, 495] width 324 height 57
click at [900, 444] on span "free trial" at bounding box center [909, 435] width 53 height 20
click at [857, 581] on div "Continue" at bounding box center [784, 573] width 327 height 39
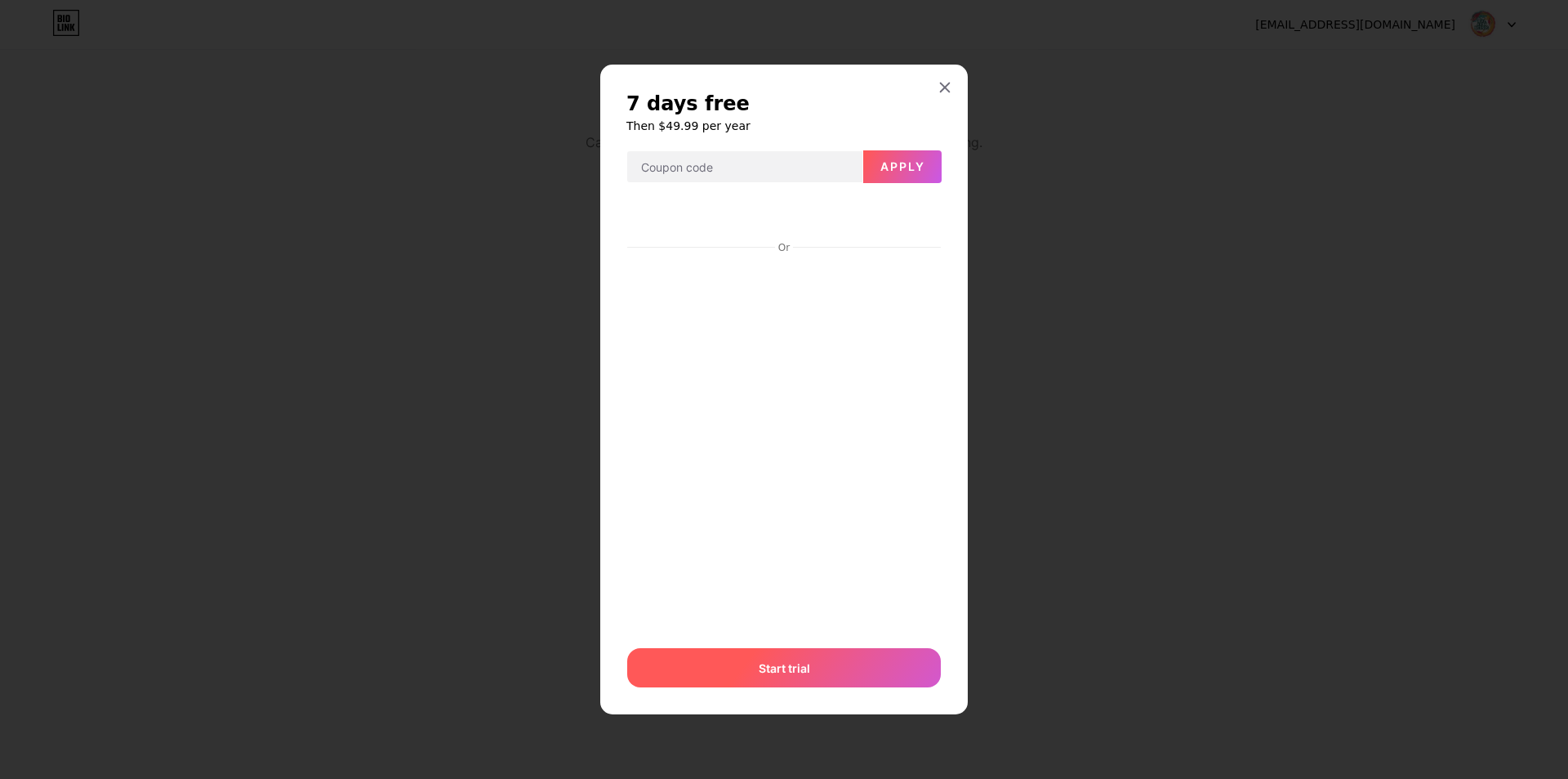
click at [821, 674] on div "Start trial" at bounding box center [784, 667] width 313 height 39
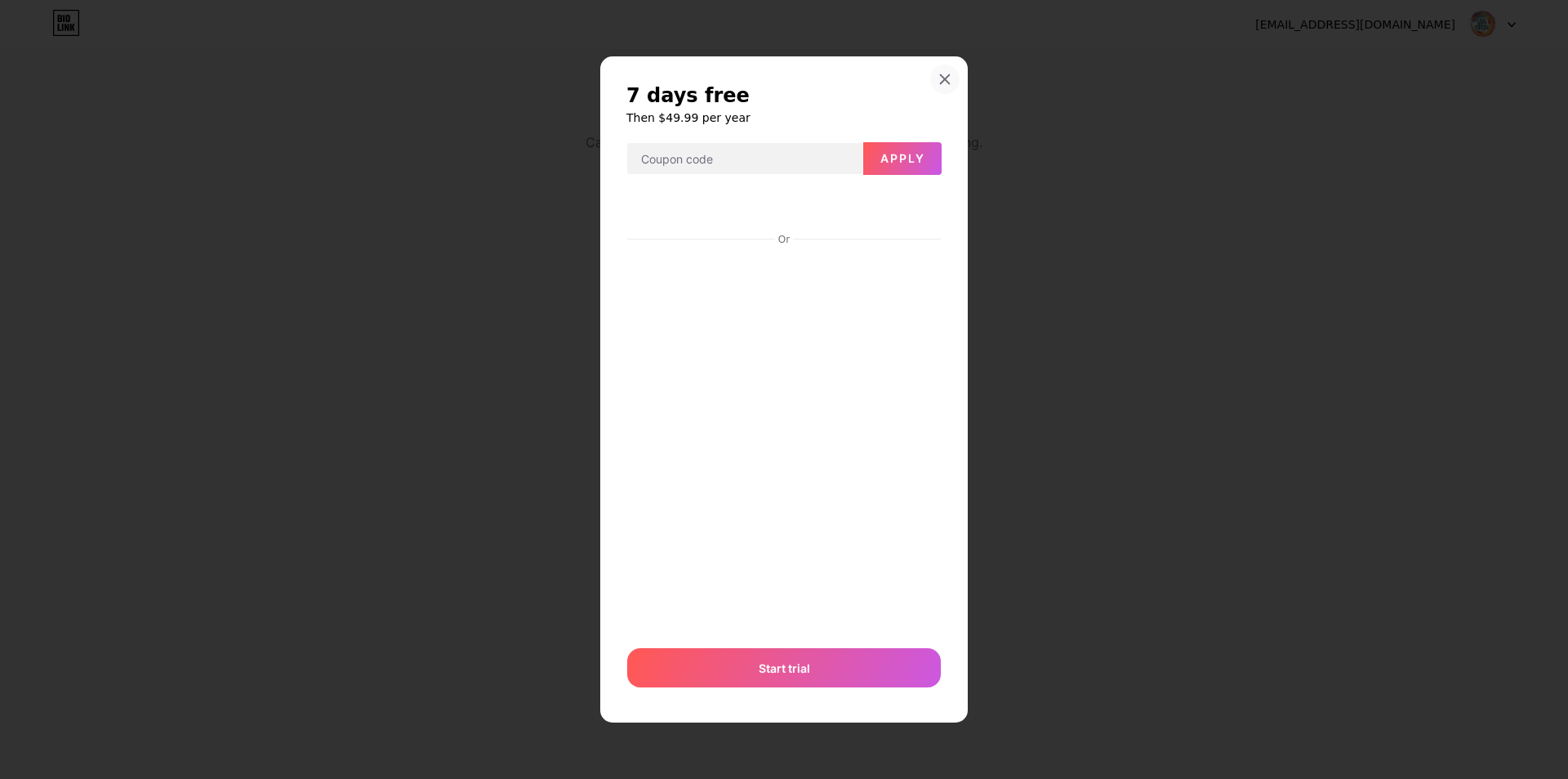
click at [943, 82] on icon at bounding box center [945, 79] width 13 height 13
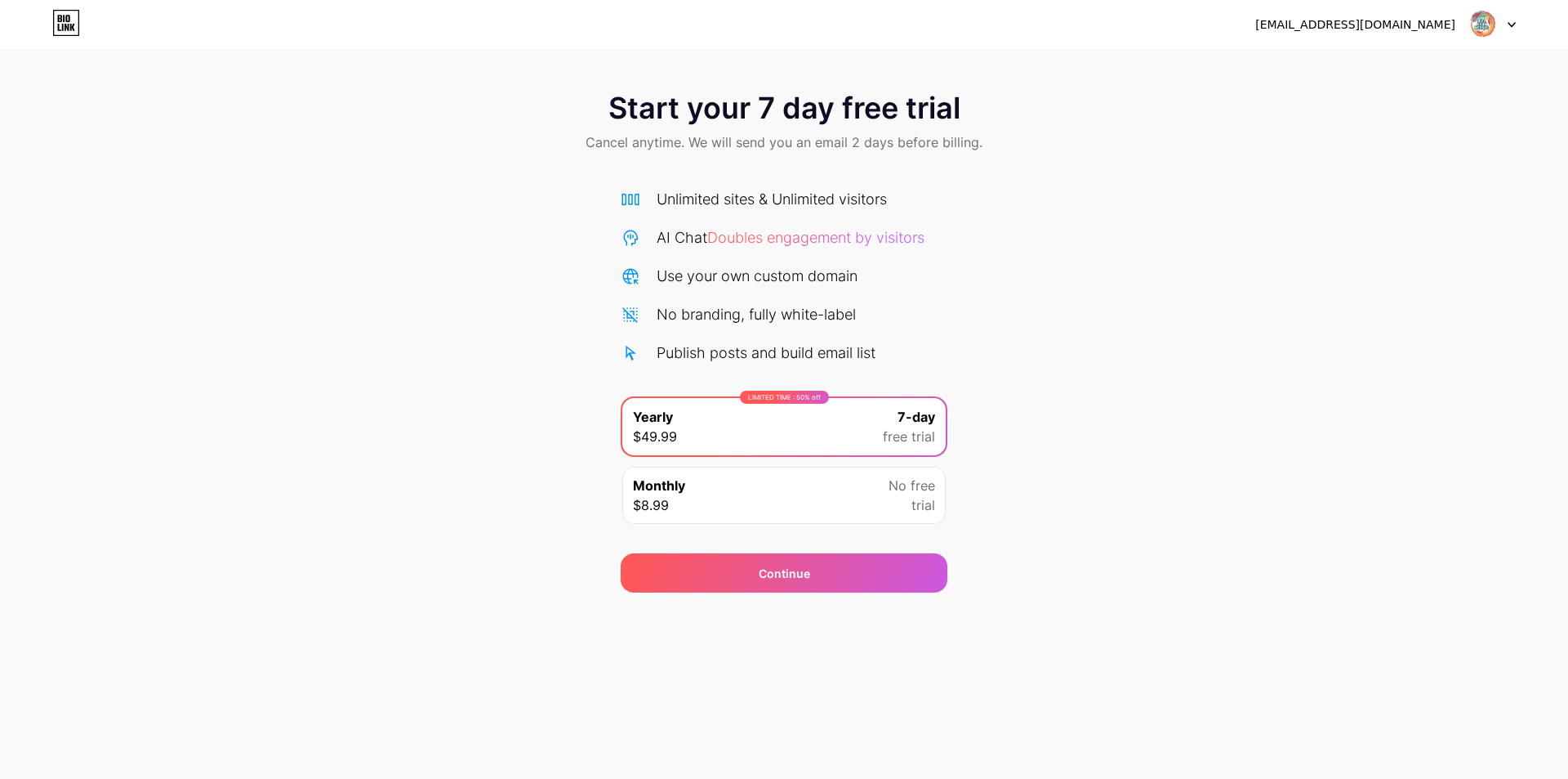
click at [72, 19] on icon at bounding box center [67, 23] width 28 height 26
click at [852, 470] on div "Monthly $8.99 No free trial" at bounding box center [784, 495] width 324 height 57
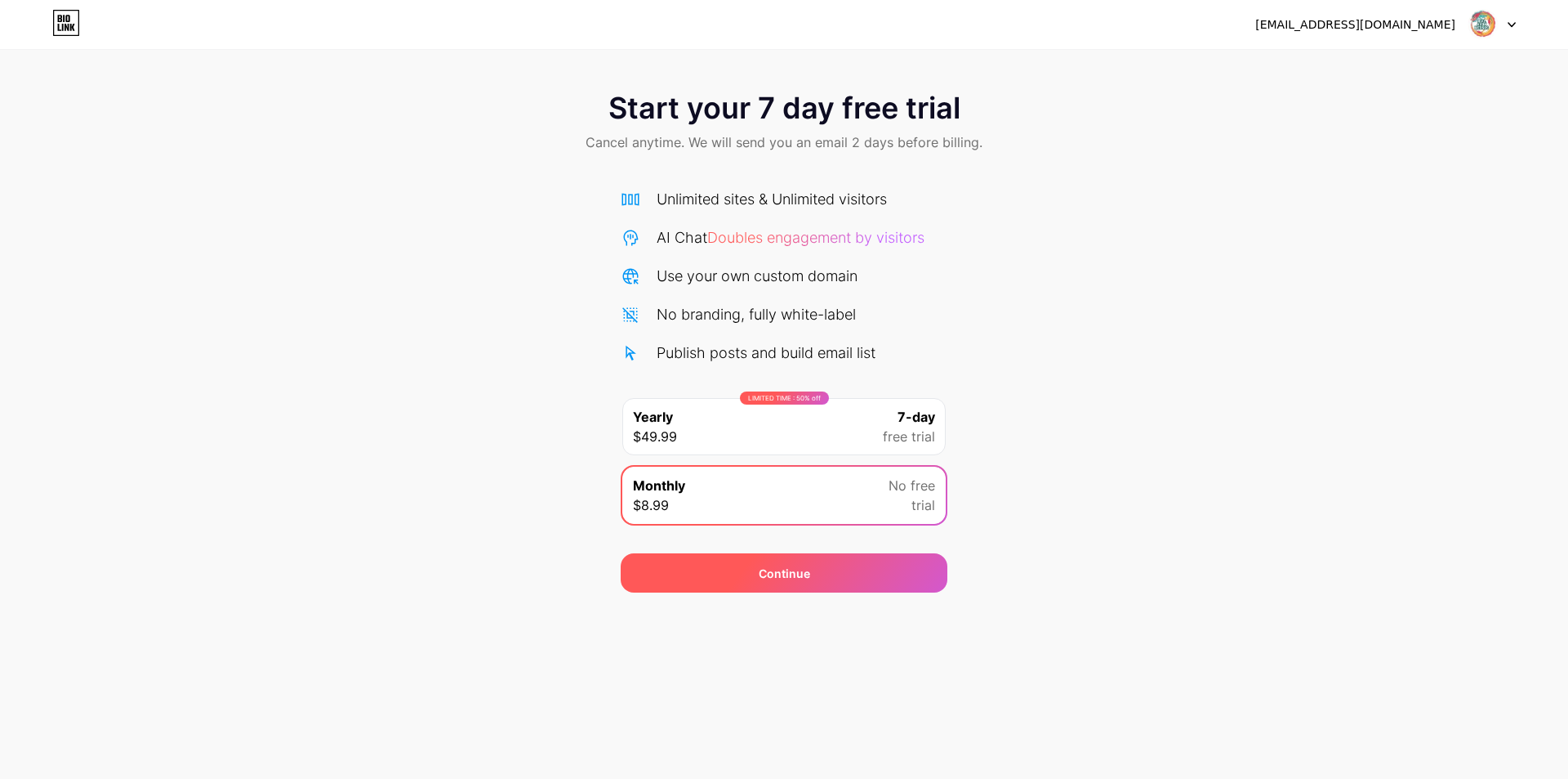
click at [806, 588] on div "Continue" at bounding box center [784, 573] width 327 height 39
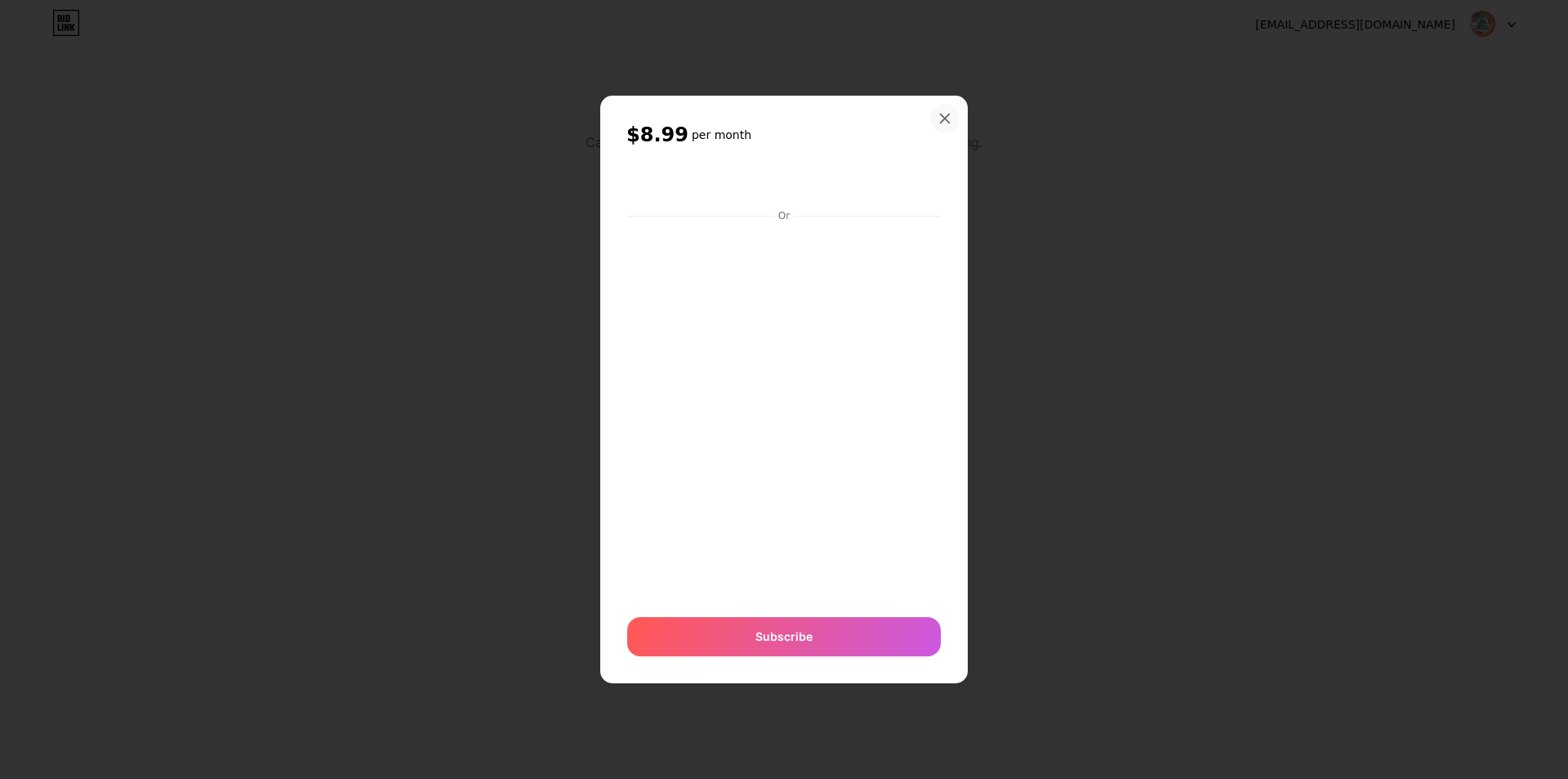
click at [947, 108] on div at bounding box center [945, 118] width 29 height 29
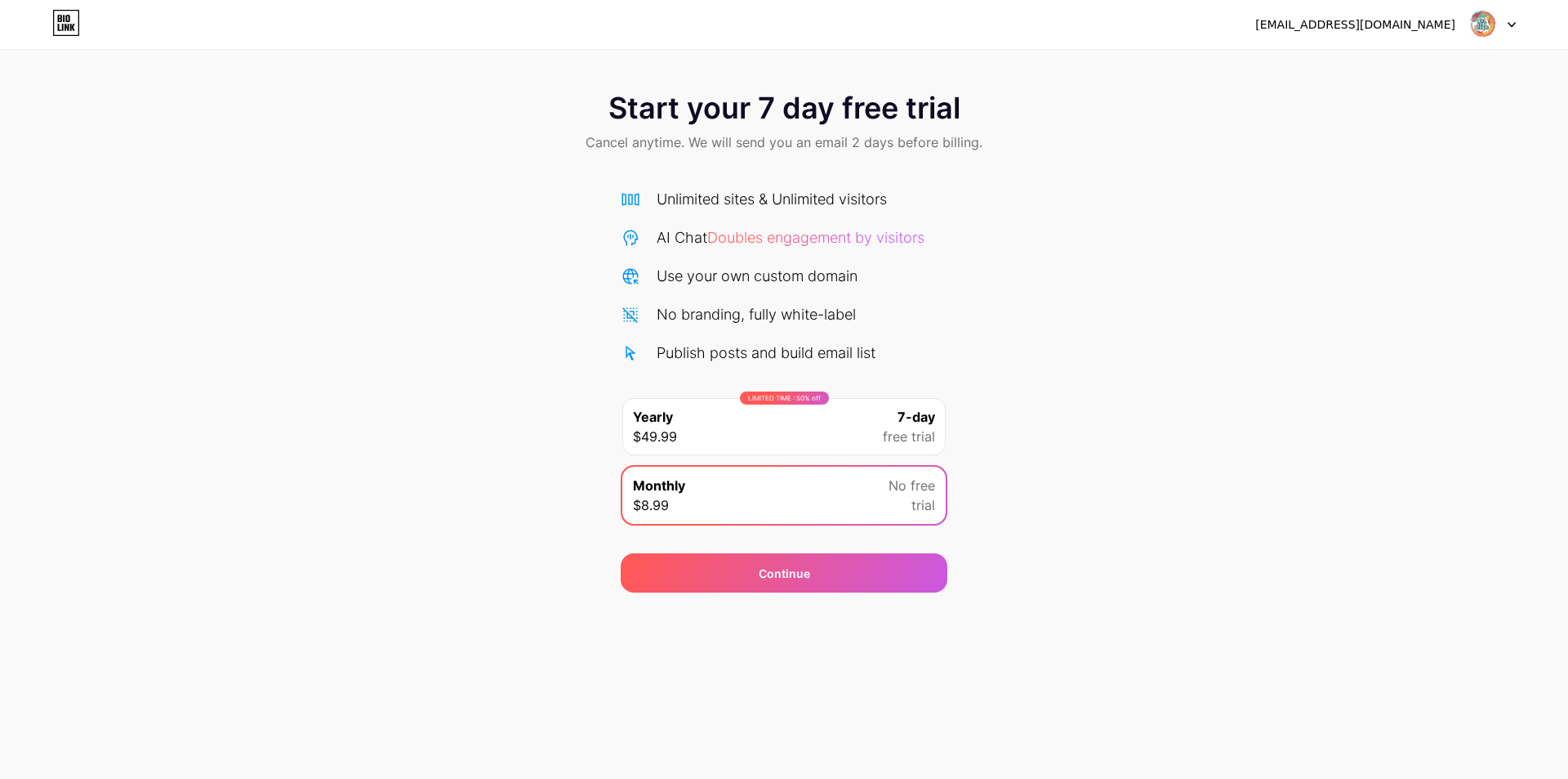
click at [931, 416] on span "7-day" at bounding box center [917, 417] width 38 height 20
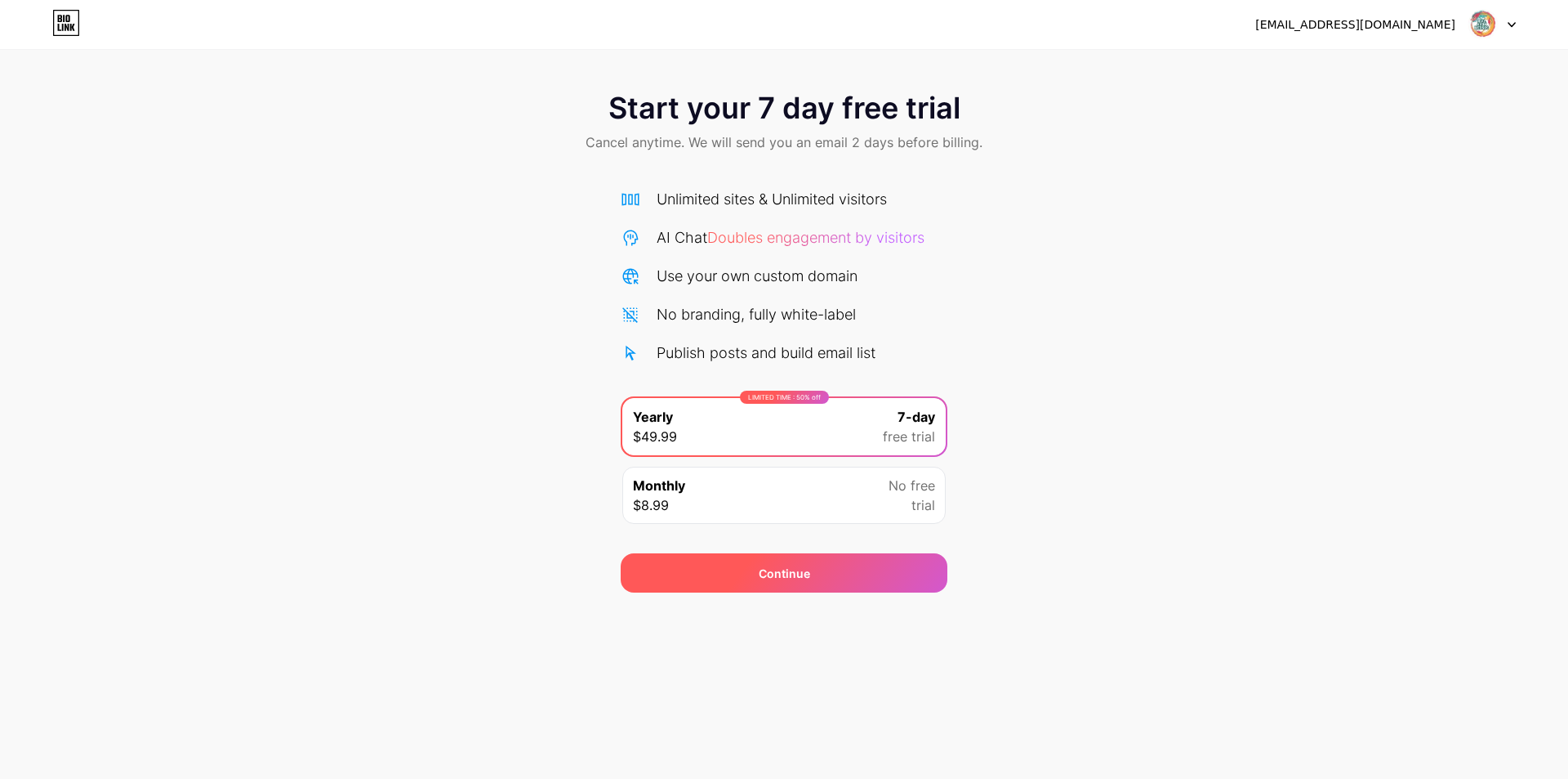
click at [826, 577] on div "Continue" at bounding box center [784, 573] width 327 height 39
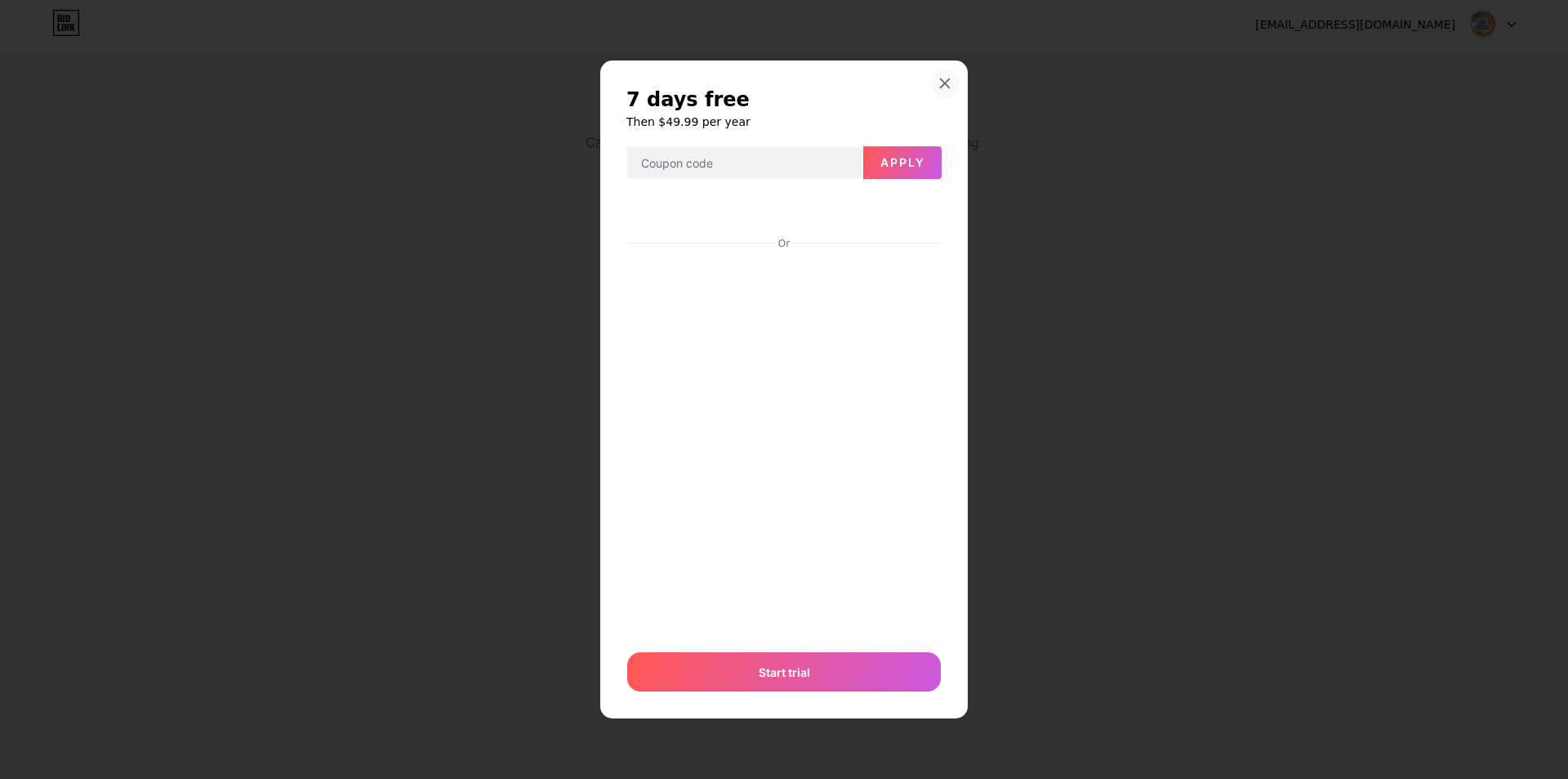
click at [954, 79] on div at bounding box center [945, 83] width 29 height 29
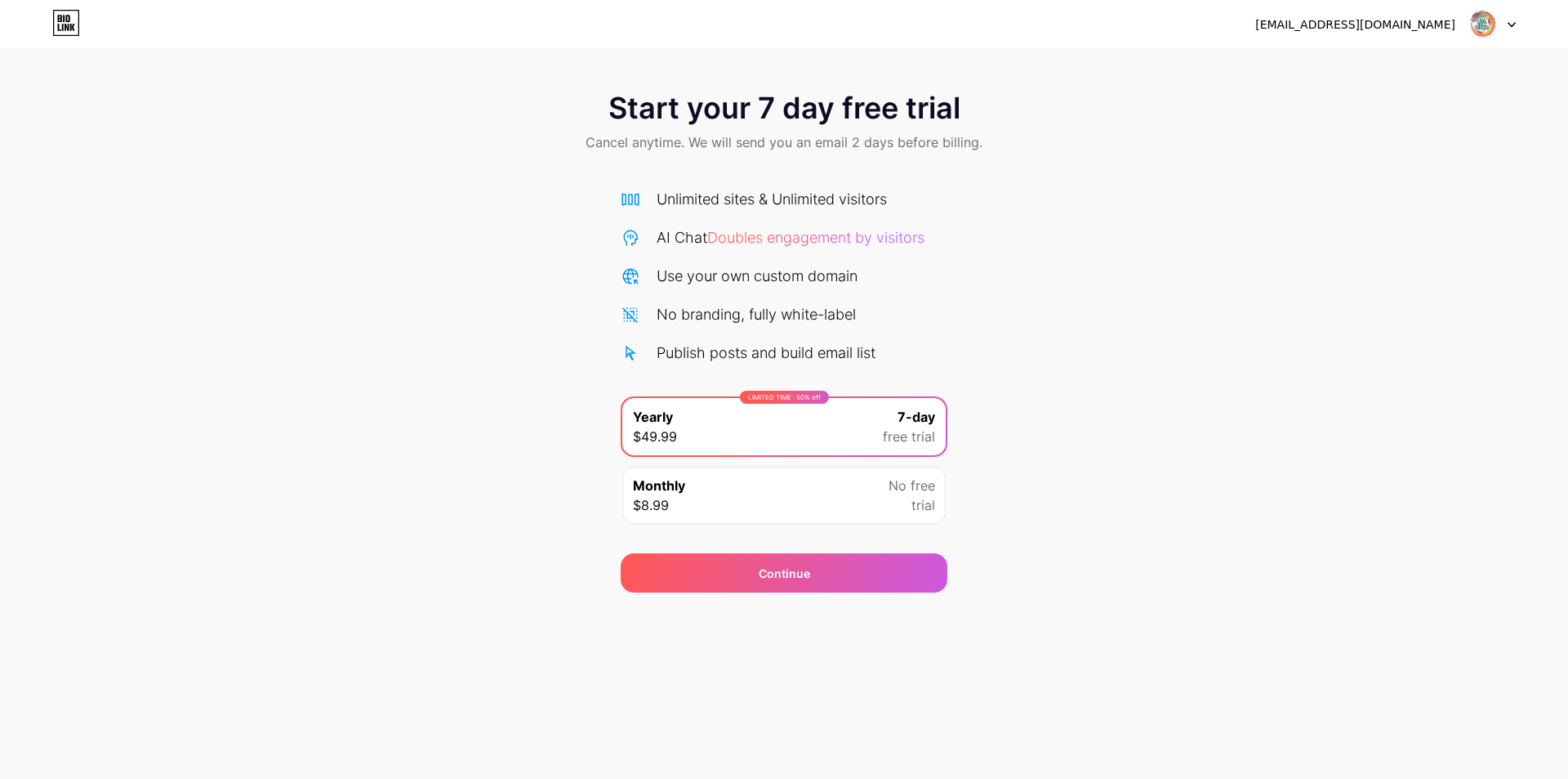
click at [1514, 23] on icon at bounding box center [1512, 24] width 7 height 4
drag, startPoint x: 1102, startPoint y: 378, endPoint x: 971, endPoint y: 328, distance: 140.2
click at [1102, 377] on div "Start your 7 day free trial Cancel anytime. We will send you an email 2 days be…" at bounding box center [784, 333] width 1568 height 517
drag, startPoint x: 704, startPoint y: 233, endPoint x: 705, endPoint y: 244, distance: 11.0
click at [704, 234] on div "AI Chat Doubles engagement by visitors" at bounding box center [791, 237] width 268 height 23
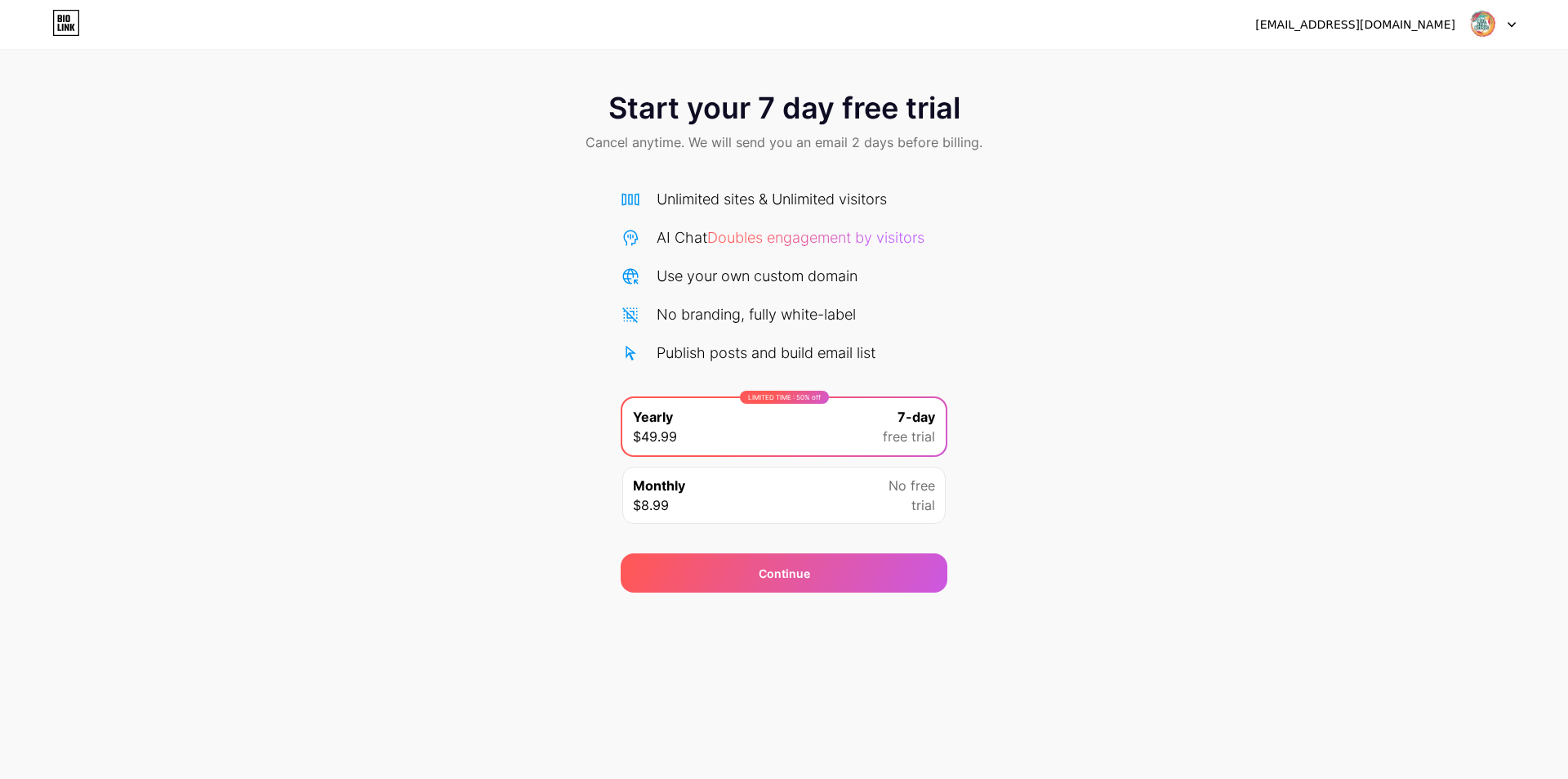
click at [4, 6] on div "lestiminarti1@gmail.com Logout" at bounding box center [784, 24] width 1568 height 49
click at [838, 565] on div "Continue" at bounding box center [784, 573] width 327 height 39
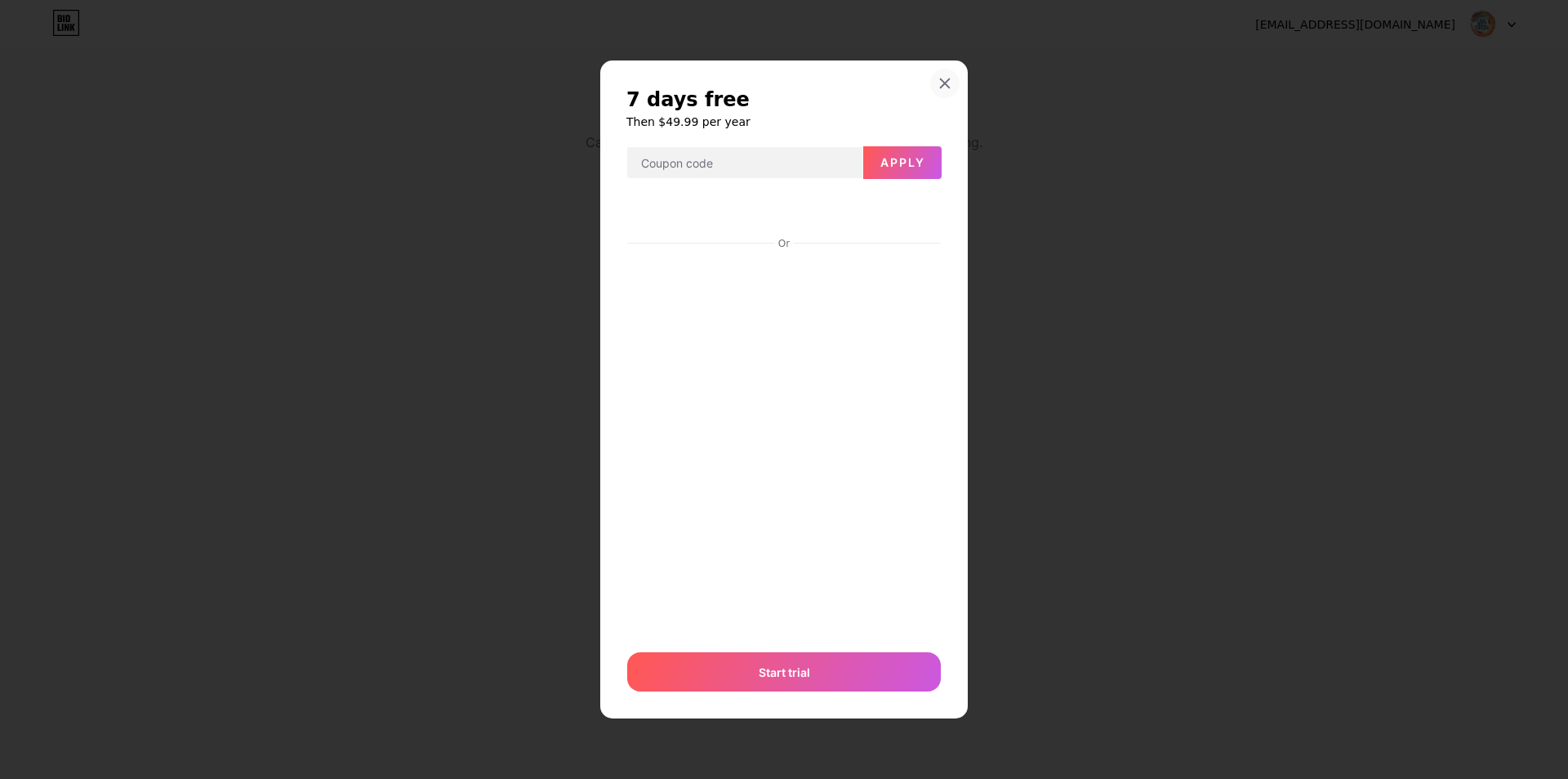
click at [945, 79] on icon at bounding box center [945, 84] width 13 height 13
